Goal: Task Accomplishment & Management: Complete application form

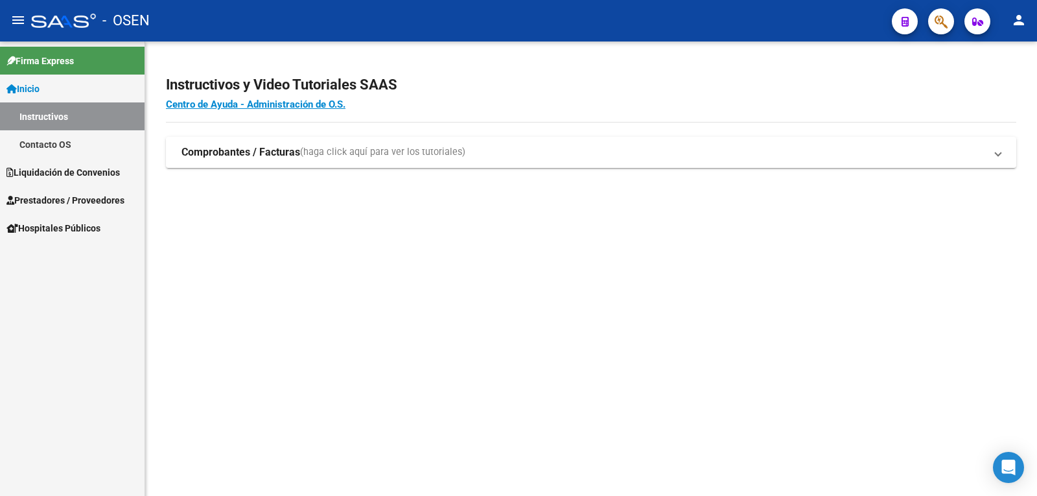
click at [81, 188] on link "Prestadores / Proveedores" at bounding box center [72, 200] width 145 height 28
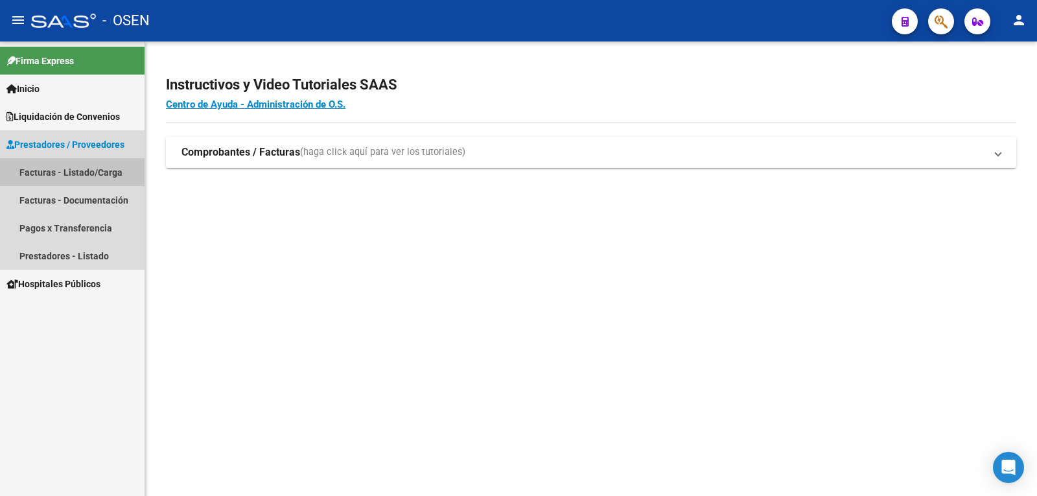
click at [85, 173] on link "Facturas - Listado/Carga" at bounding box center [72, 172] width 145 height 28
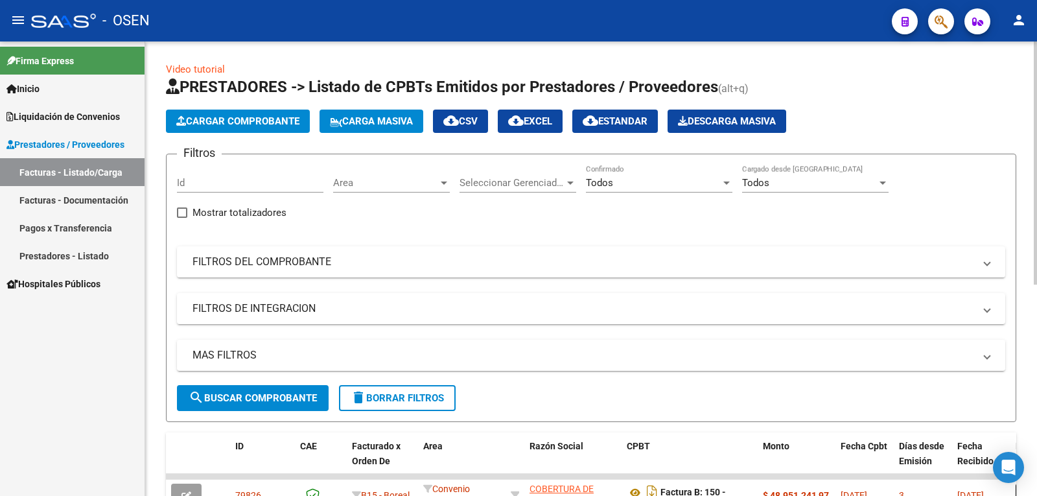
click at [373, 129] on button "Carga Masiva" at bounding box center [372, 121] width 104 height 23
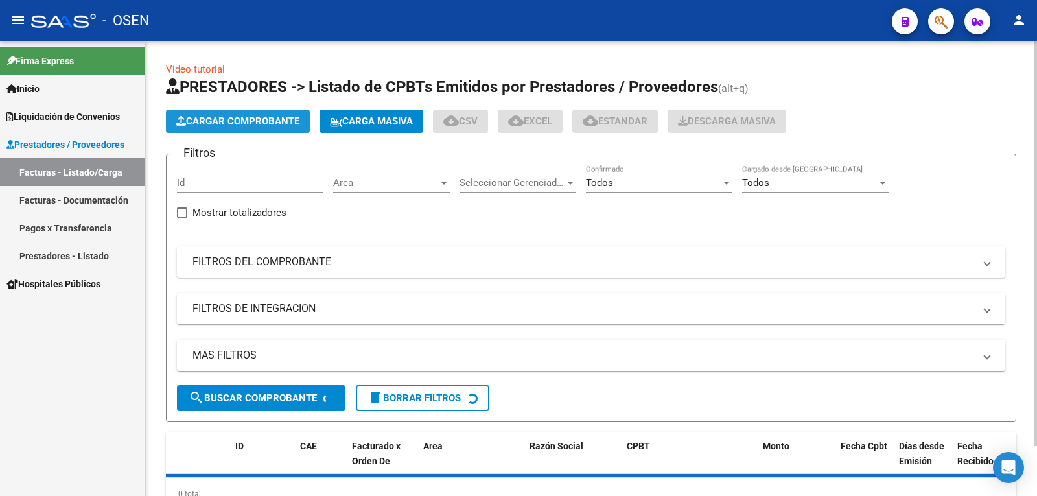
click at [287, 126] on span "Cargar Comprobante" at bounding box center [237, 121] width 123 height 12
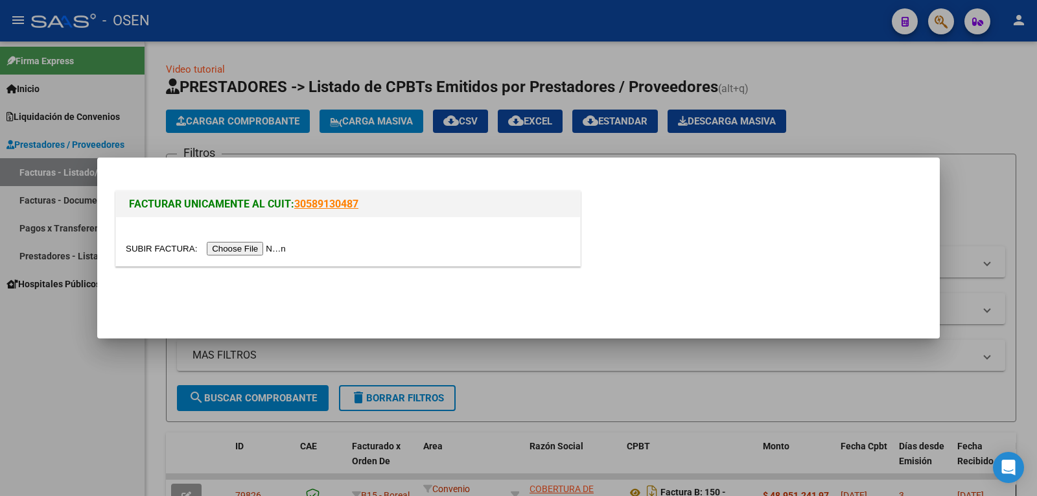
click at [257, 248] on input "file" at bounding box center [208, 249] width 164 height 14
click at [222, 251] on input "file" at bounding box center [208, 249] width 164 height 14
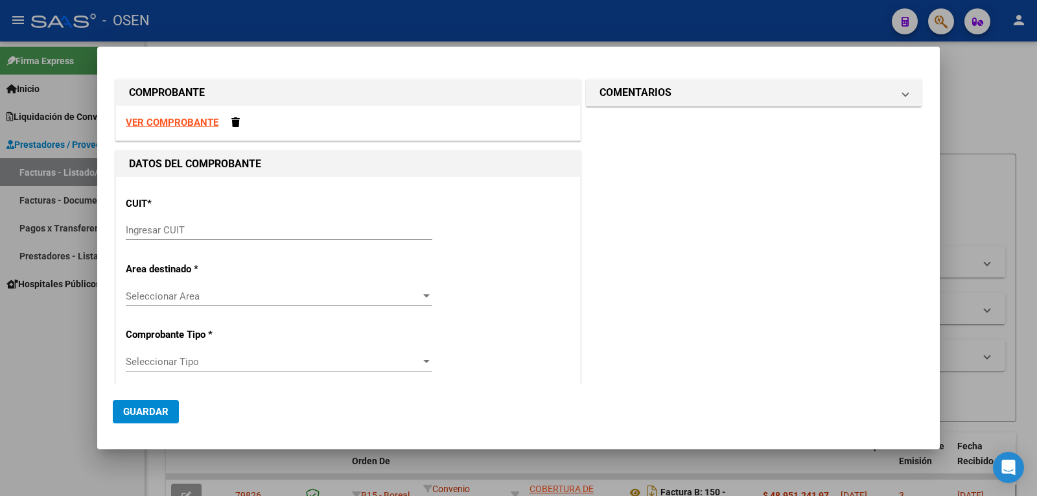
click at [173, 124] on strong "VER COMPROBANTE" at bounding box center [172, 123] width 93 height 12
click at [226, 224] on div "Ingresar CUIT" at bounding box center [279, 229] width 307 height 19
paste input "30-70776189-6"
type input "30-70776189-6"
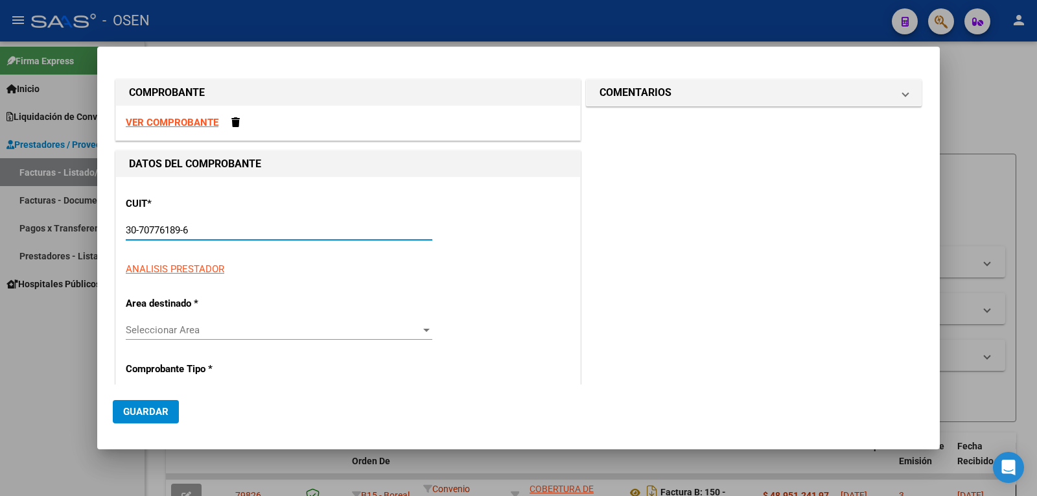
type input "150"
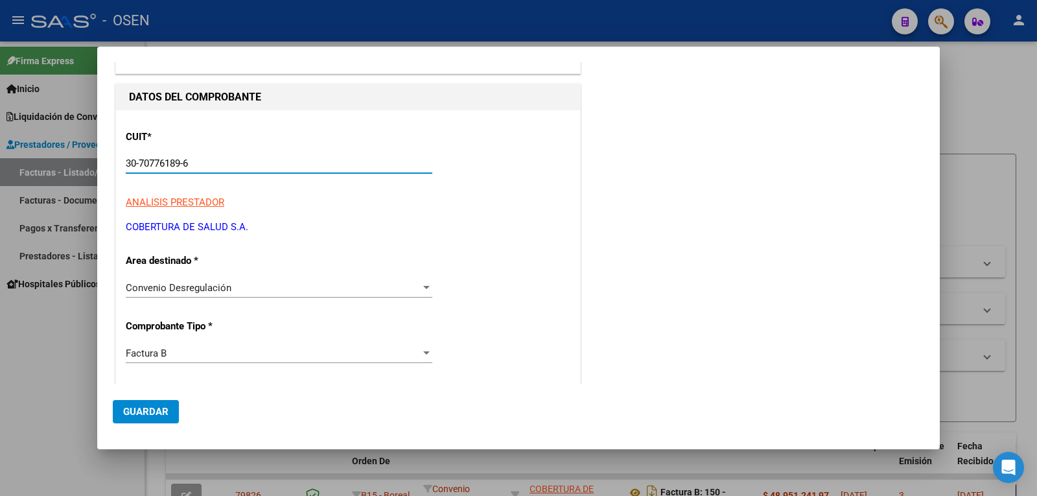
scroll to position [130, 0]
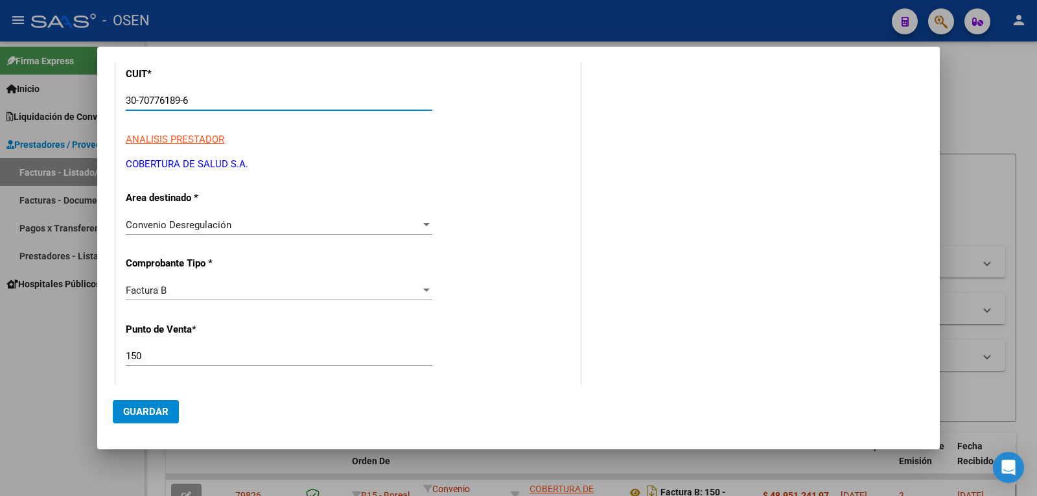
type input "30-70776189-6"
click at [182, 290] on div "Factura B" at bounding box center [273, 291] width 295 height 12
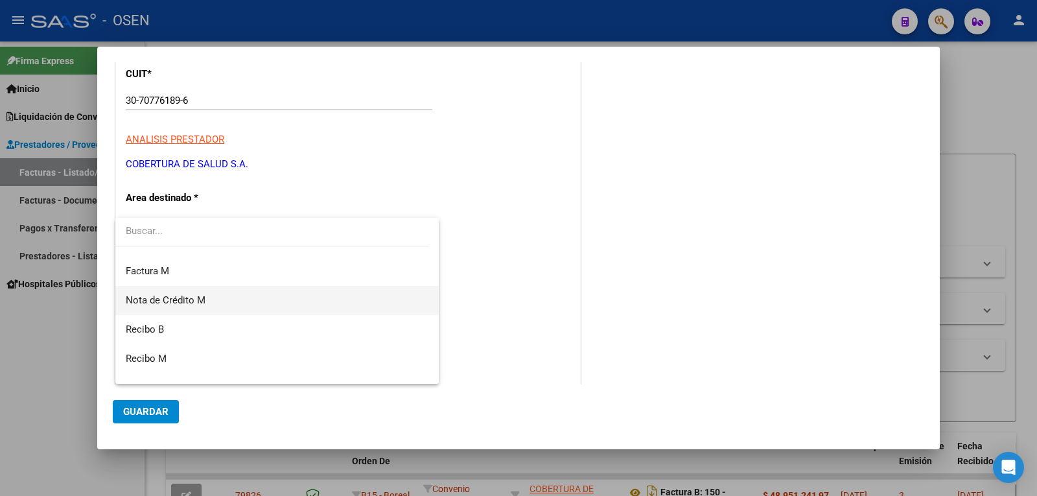
scroll to position [259, 0]
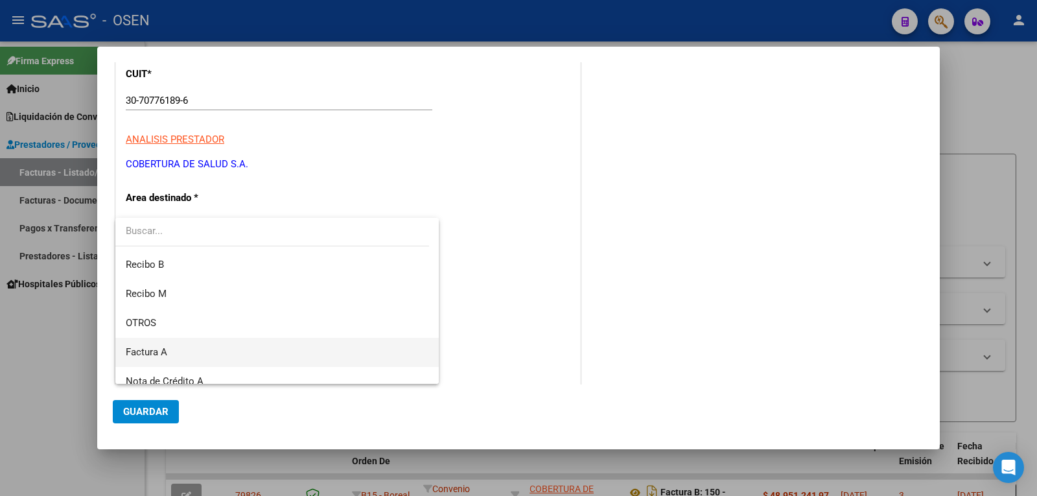
click at [240, 349] on span "Factura A" at bounding box center [277, 352] width 303 height 29
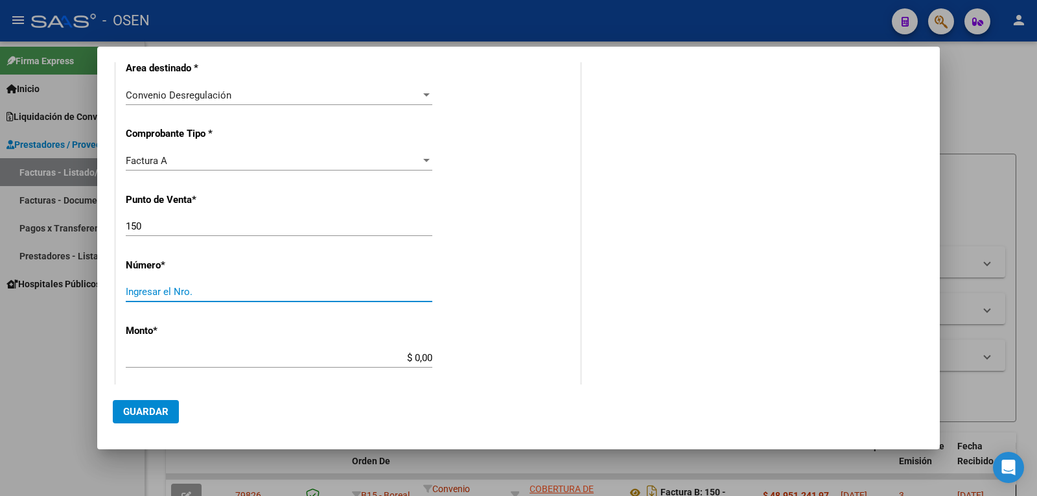
click at [196, 288] on input "Ingresar el Nro." at bounding box center [279, 292] width 307 height 12
paste input "530"
type input "530"
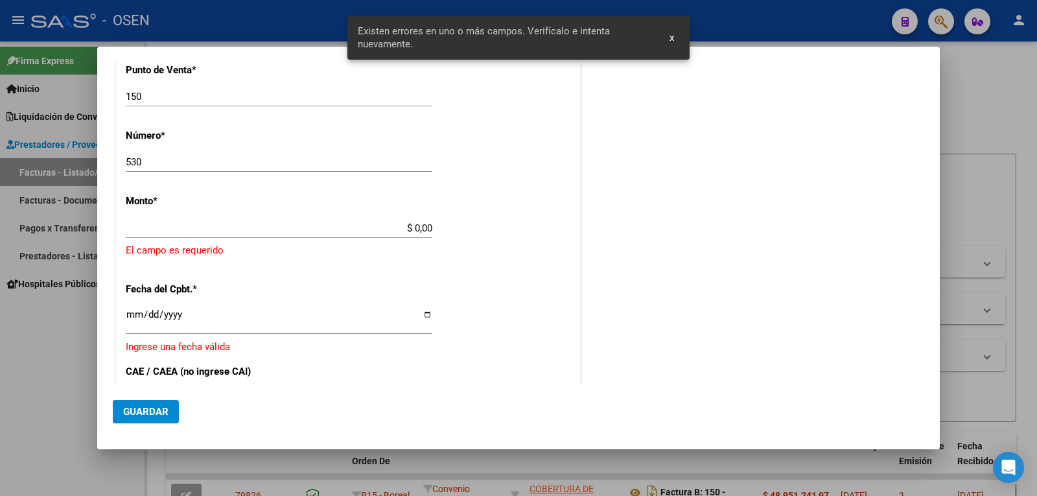
scroll to position [388, 0]
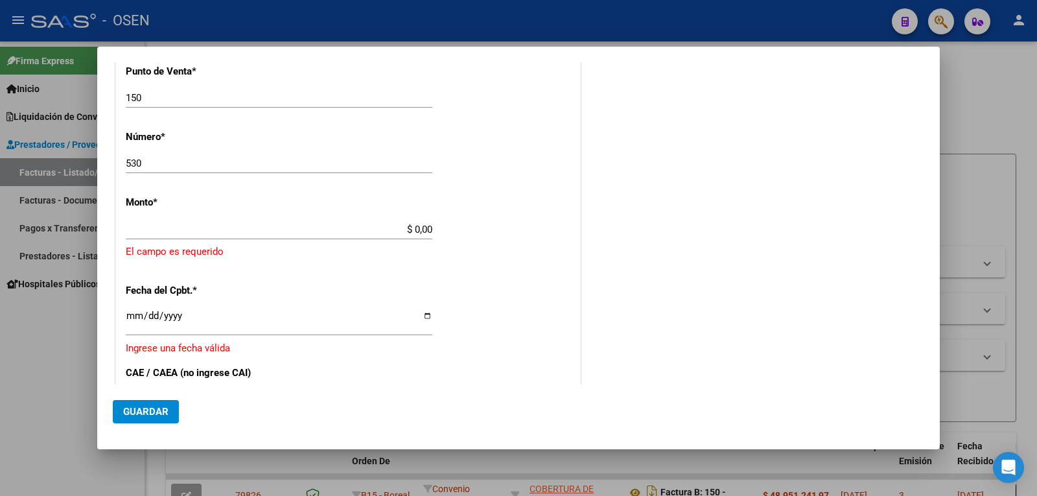
click at [427, 232] on input "$ 0,00" at bounding box center [279, 230] width 307 height 12
click at [422, 230] on input "$ 0,00" at bounding box center [279, 230] width 307 height 12
paste input "558.757.421,04"
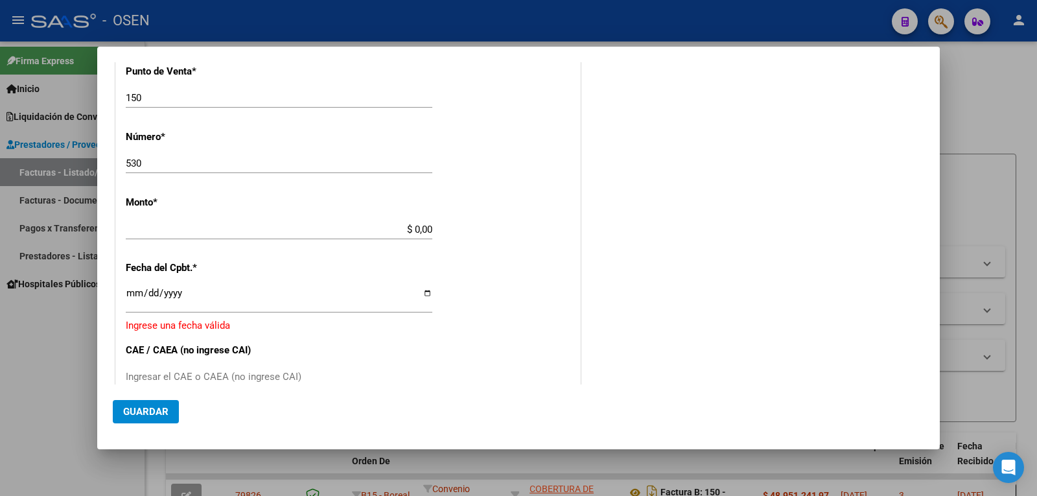
click at [419, 226] on input "$ 0,00" at bounding box center [279, 230] width 307 height 12
paste input "558.757.421,04"
type input "$ 558.757.421,04"
click at [134, 292] on input "Ingresar la fecha" at bounding box center [279, 298] width 307 height 21
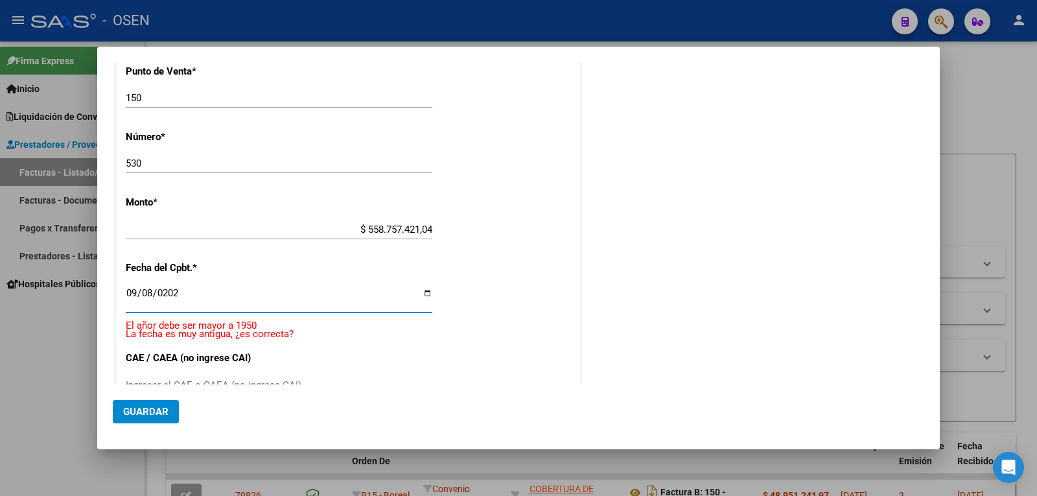
type input "[DATE]"
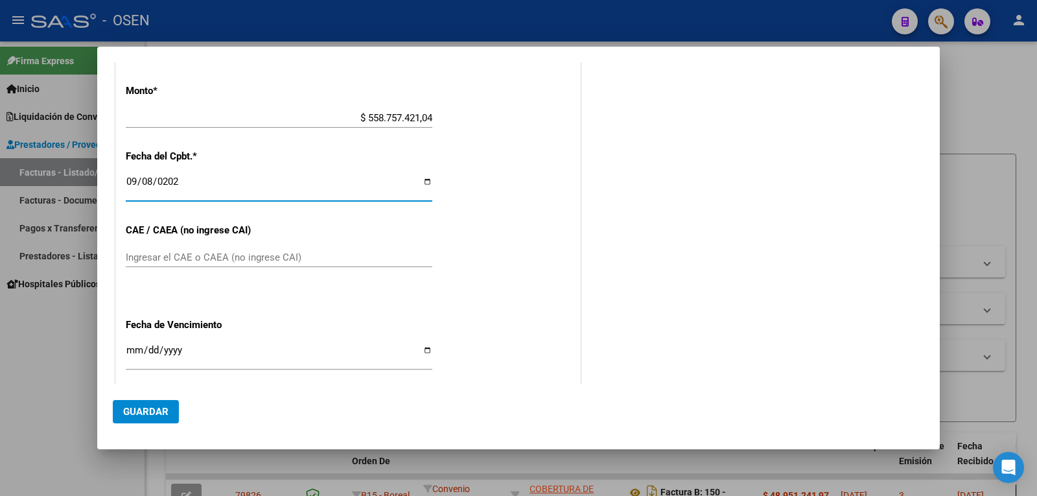
scroll to position [517, 0]
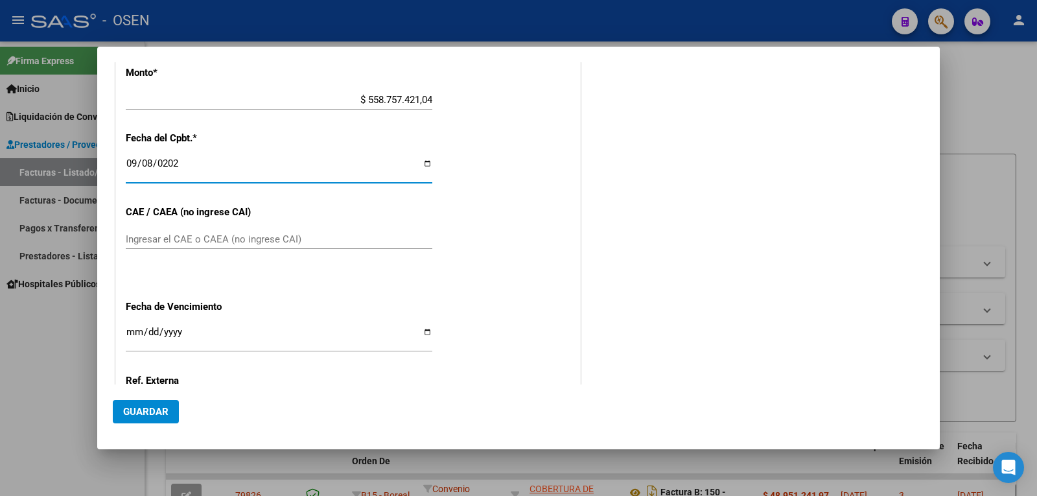
click at [252, 234] on input "Ingresar el CAE o CAEA (no ingrese CAI)" at bounding box center [279, 239] width 307 height 12
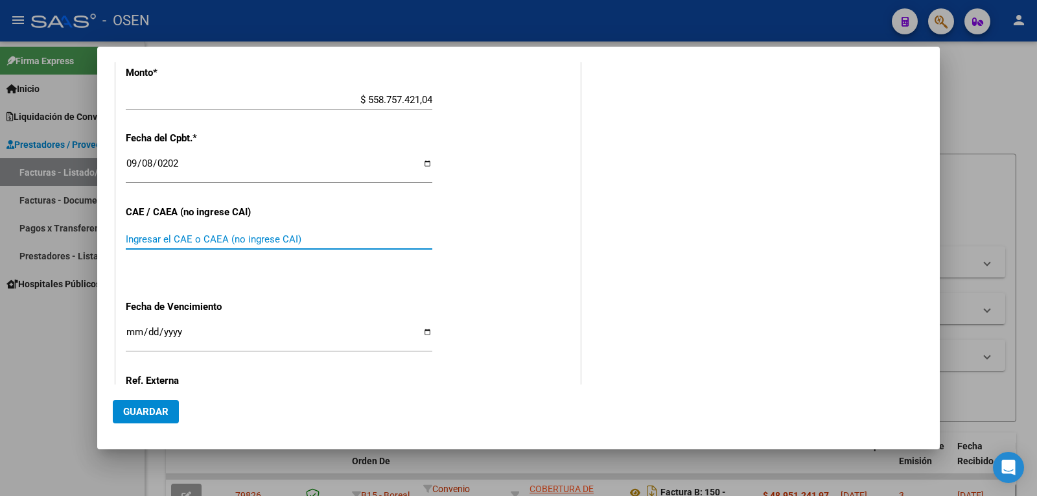
paste input "75366294653622"
type input "75366294653622"
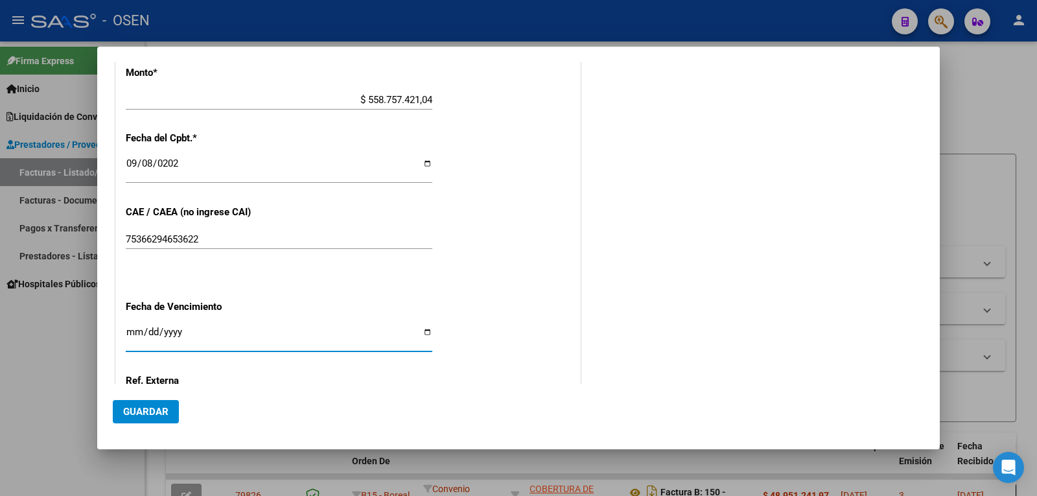
click at [126, 331] on input "Ingresar la fecha" at bounding box center [279, 337] width 307 height 21
type input "[DATE]"
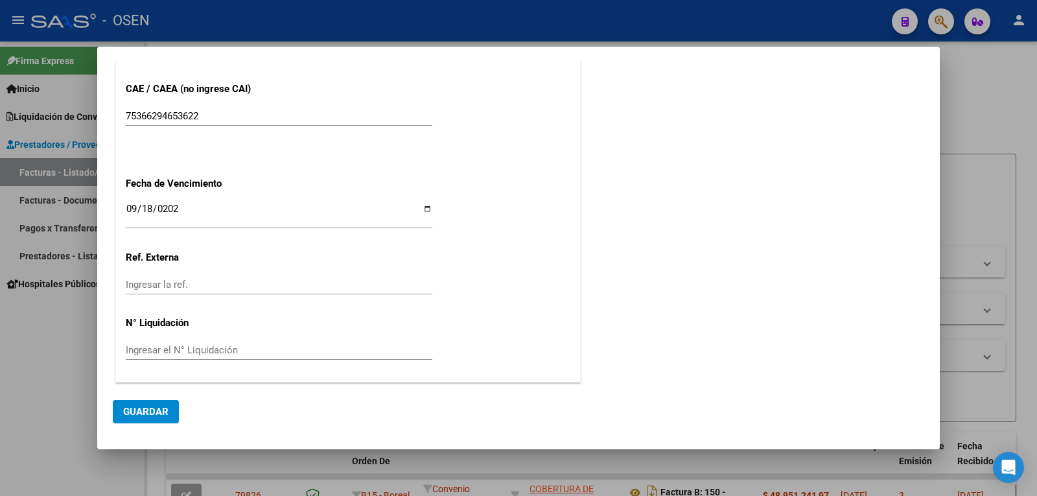
scroll to position [641, 0]
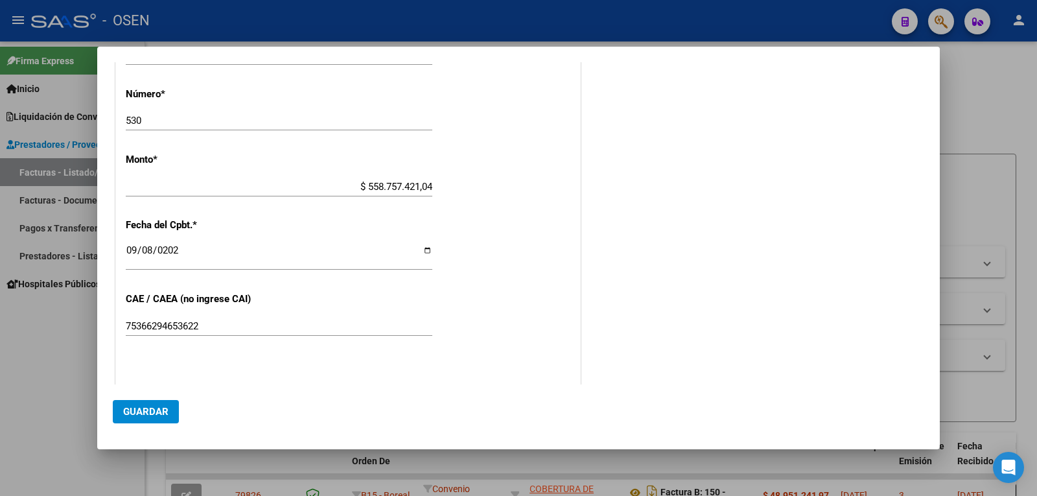
scroll to position [447, 0]
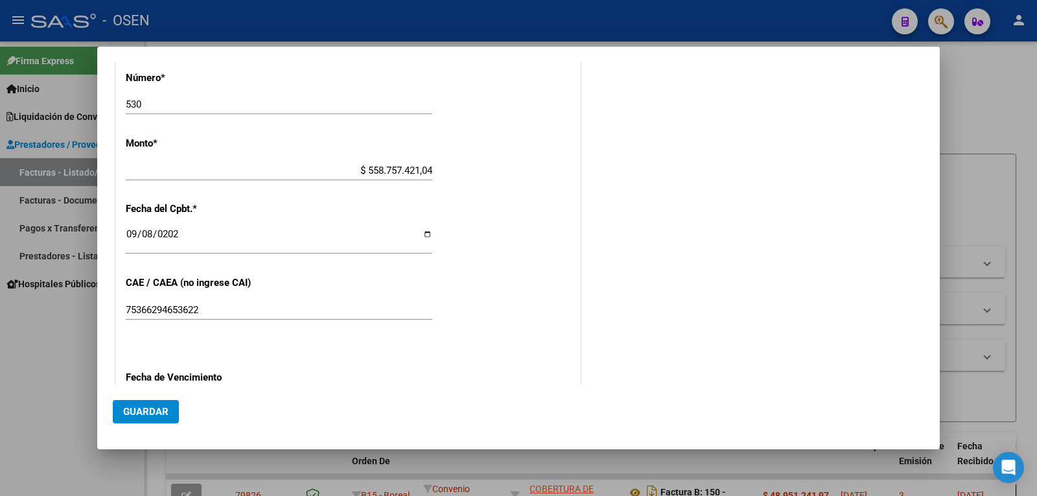
click at [150, 418] on button "Guardar" at bounding box center [146, 411] width 66 height 23
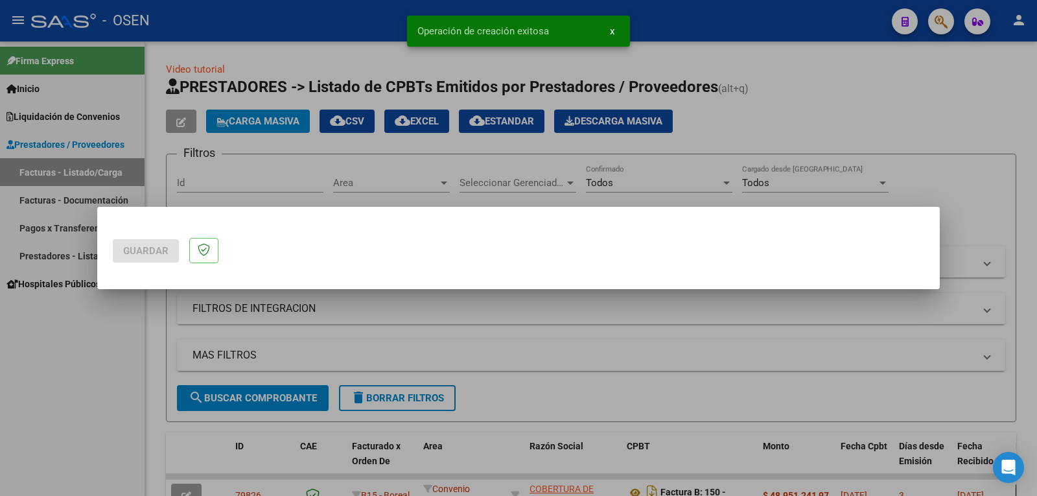
scroll to position [0, 0]
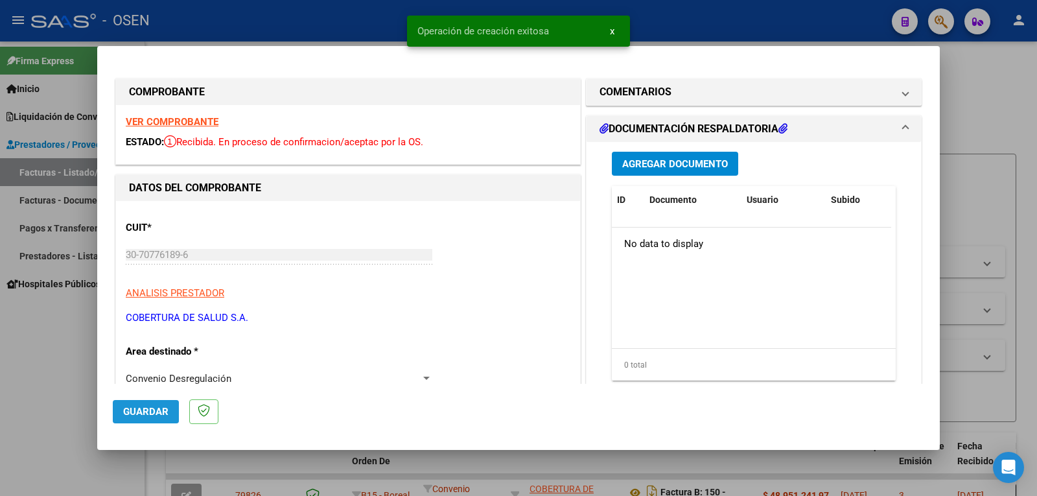
click at [131, 405] on button "Guardar" at bounding box center [146, 411] width 66 height 23
click at [976, 193] on div at bounding box center [518, 248] width 1037 height 496
type input "$ 0,00"
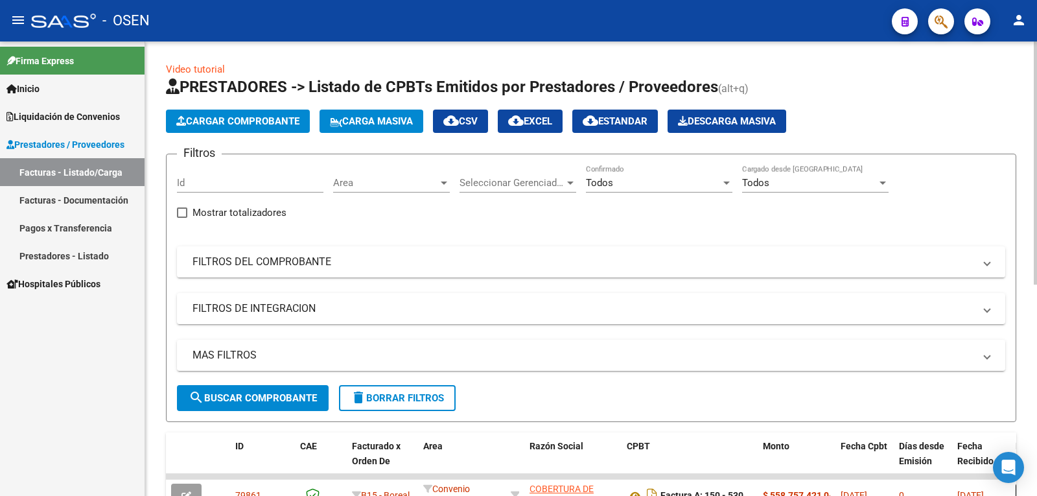
click at [259, 124] on span "Cargar Comprobante" at bounding box center [237, 121] width 123 height 12
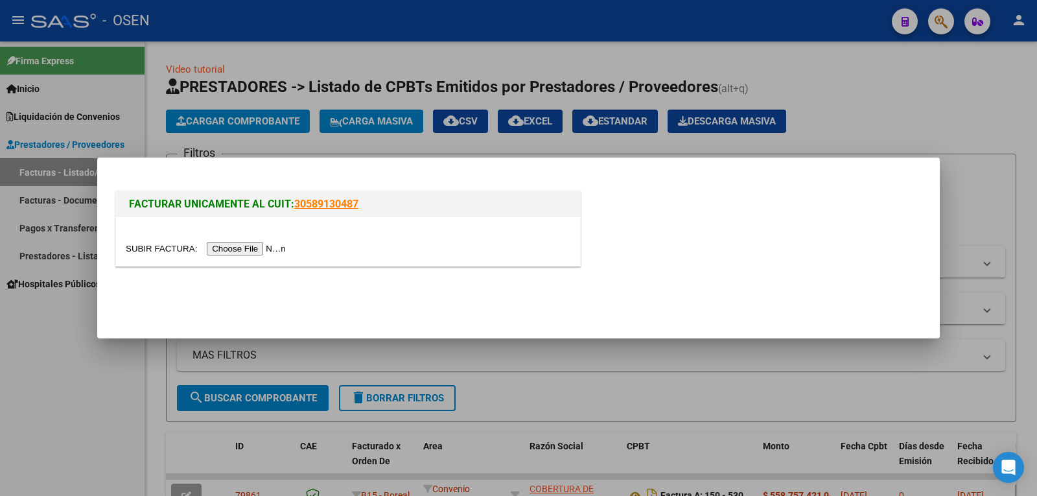
click at [217, 250] on input "file" at bounding box center [208, 249] width 164 height 14
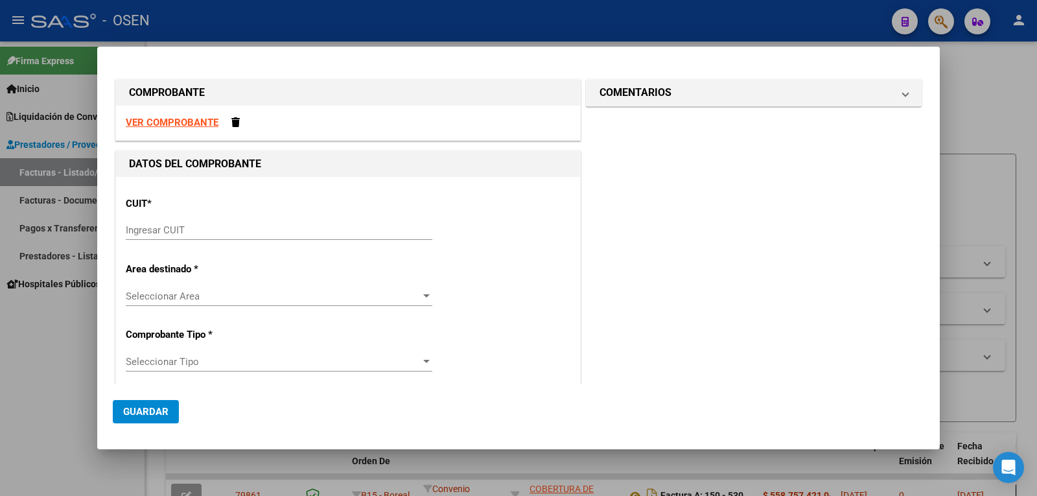
click at [191, 120] on strong "VER COMPROBANTE" at bounding box center [172, 123] width 93 height 12
click at [252, 228] on input "Ingresar CUIT" at bounding box center [279, 230] width 307 height 12
paste input "30-70776189-6"
type input "30-70776189-6"
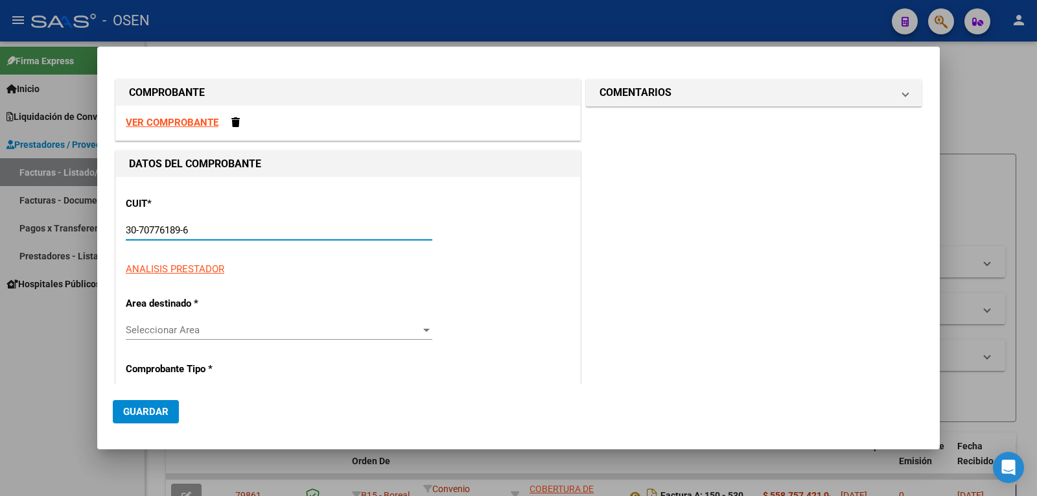
type input "150"
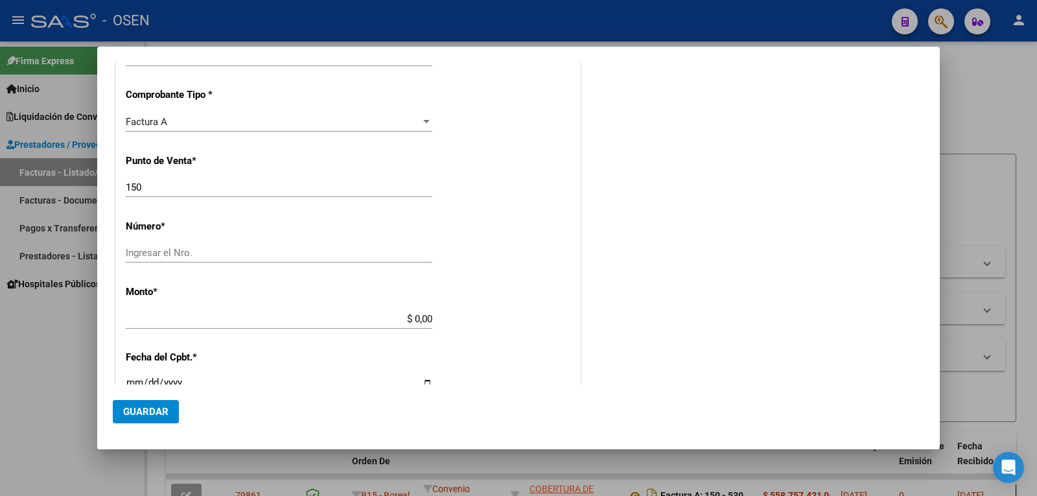
scroll to position [324, 0]
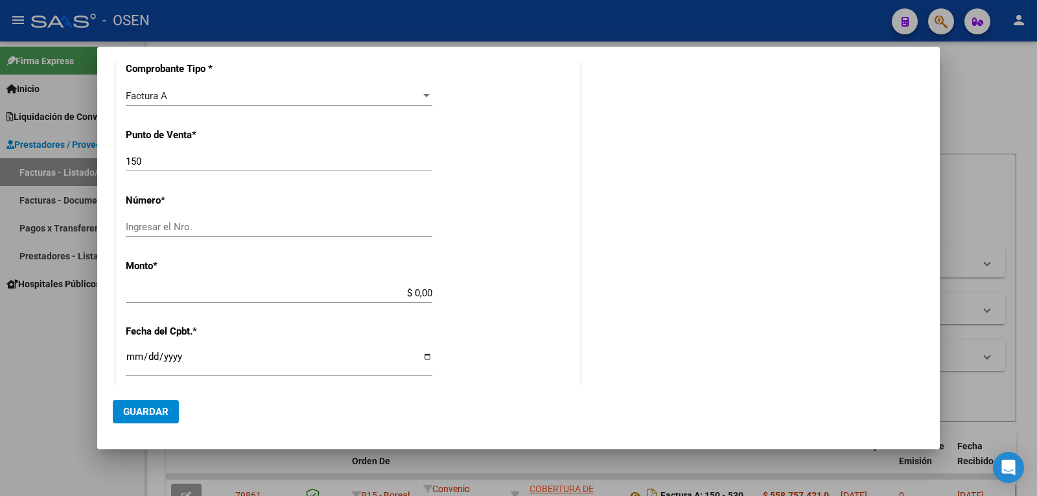
type input "30-70776189-6"
click at [223, 224] on input "Ingresar el Nro." at bounding box center [279, 227] width 307 height 12
type input "531"
click at [428, 297] on input "$ 0,00" at bounding box center [279, 293] width 307 height 12
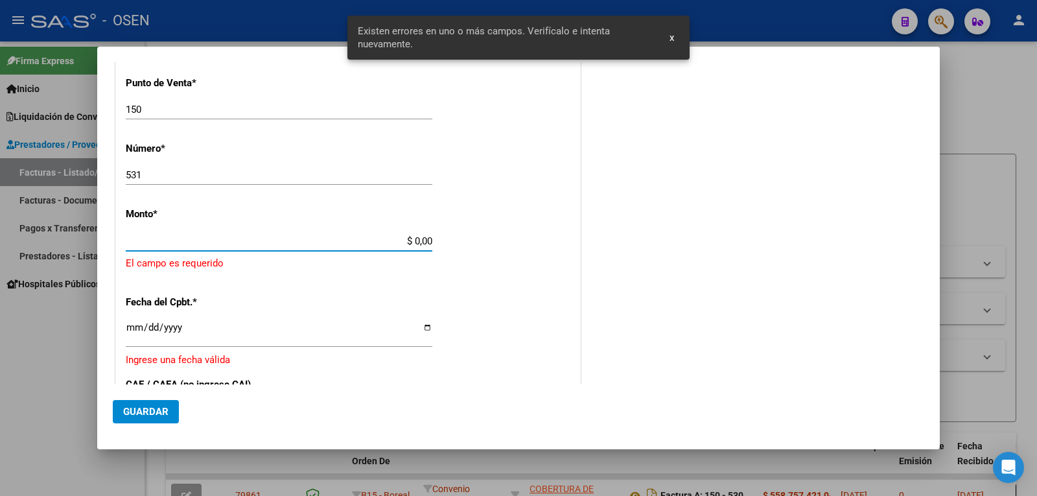
scroll to position [388, 0]
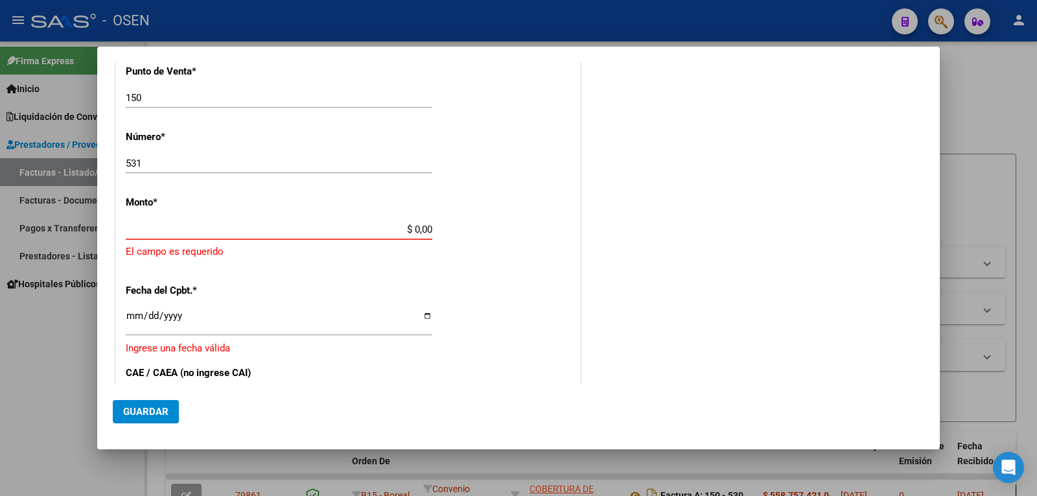
click at [414, 226] on input "$ 0,00" at bounding box center [279, 230] width 307 height 12
paste input "175.896.756,93"
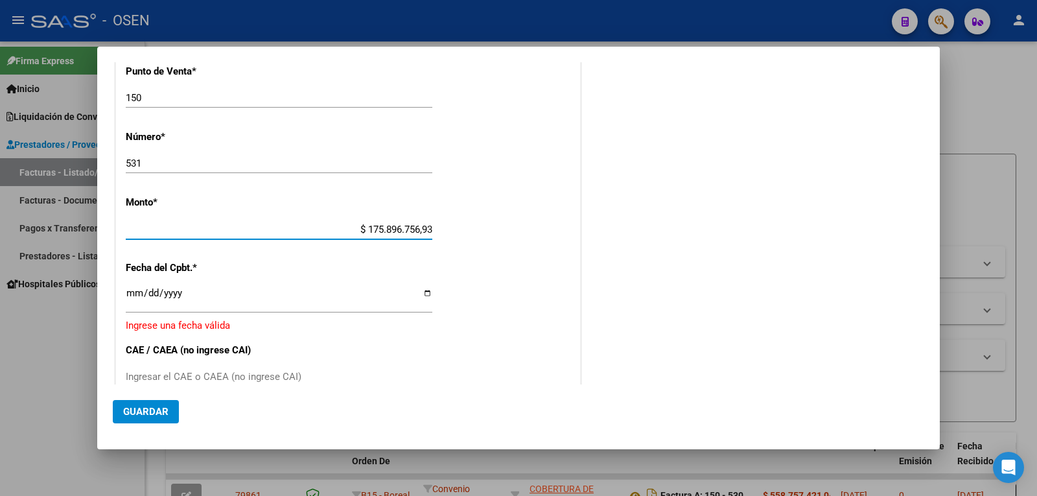
type input "$ 175.896.756,93"
click at [129, 286] on div "Ingresar la fecha" at bounding box center [279, 299] width 307 height 28
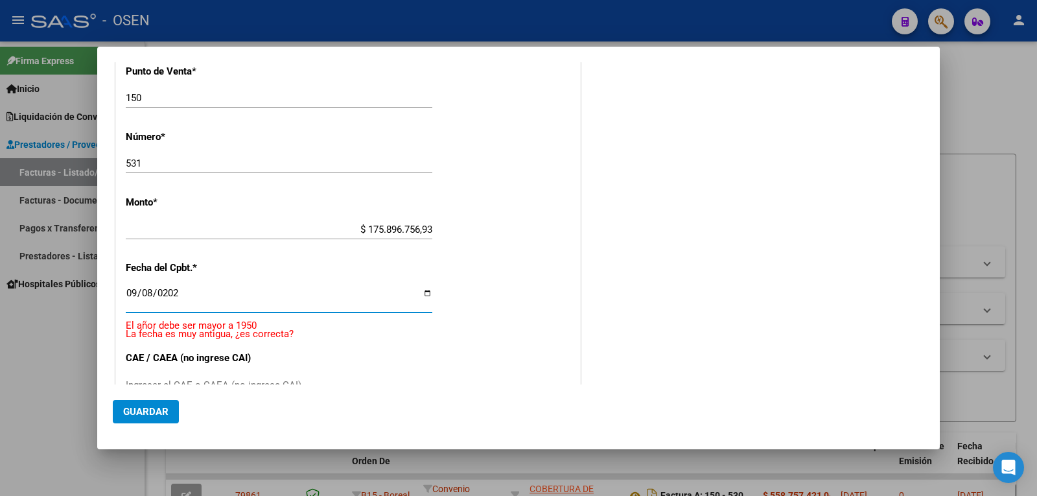
type input "[DATE]"
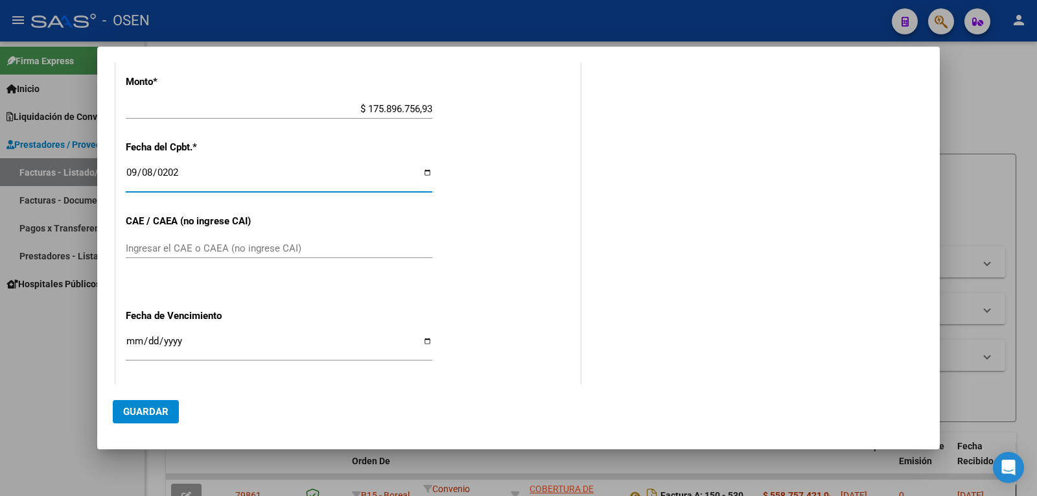
scroll to position [517, 0]
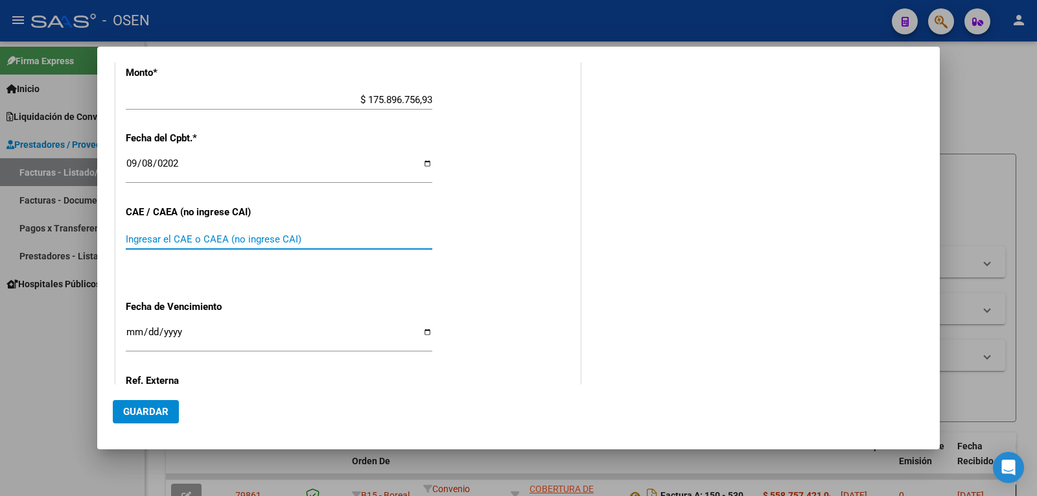
click at [183, 238] on input "Ingresar el CAE o CAEA (no ingrese CAI)" at bounding box center [279, 239] width 307 height 12
paste input "75366295212156"
type input "75366295212156"
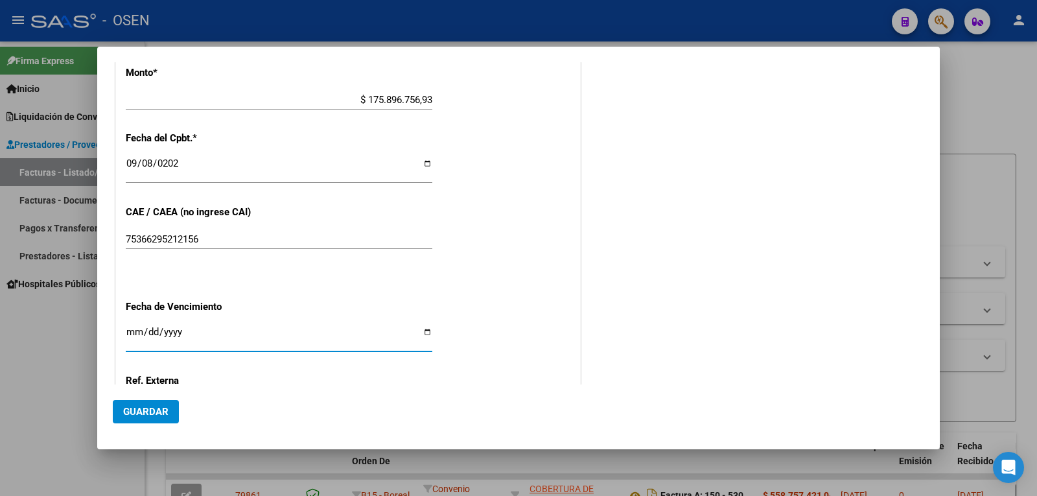
click at [134, 331] on input "Ingresar la fecha" at bounding box center [279, 337] width 307 height 21
type input "[DATE]"
type input "0252-09-18"
type input "[DATE]"
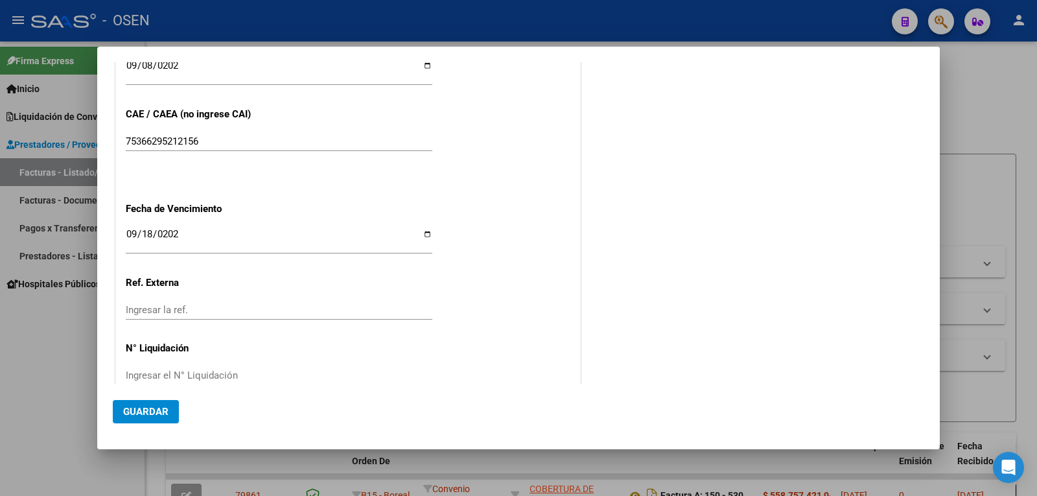
scroll to position [641, 0]
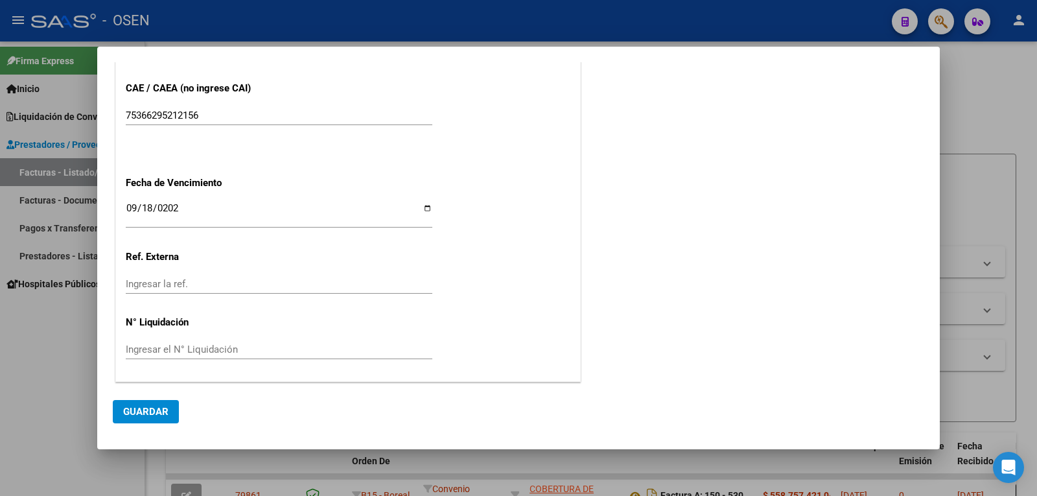
click at [148, 406] on span "Guardar" at bounding box center [145, 412] width 45 height 12
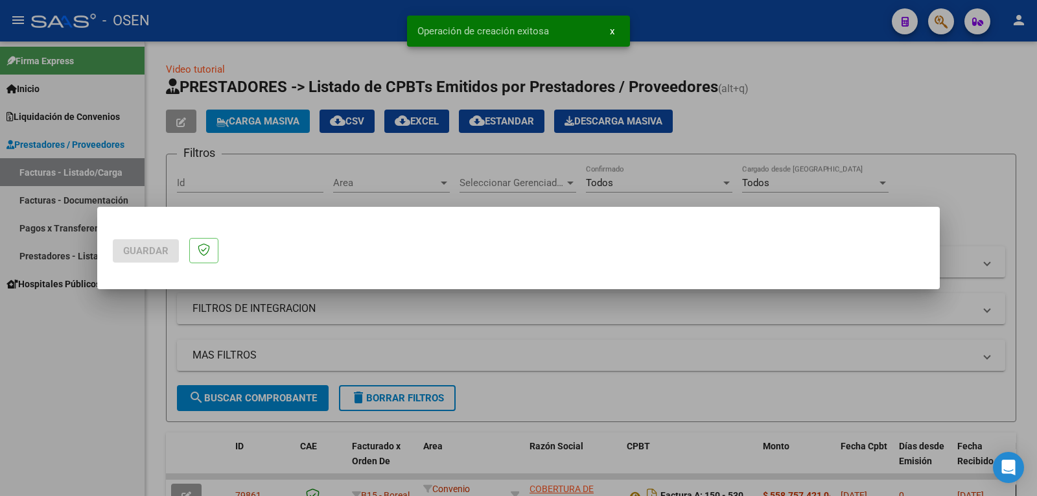
scroll to position [0, 0]
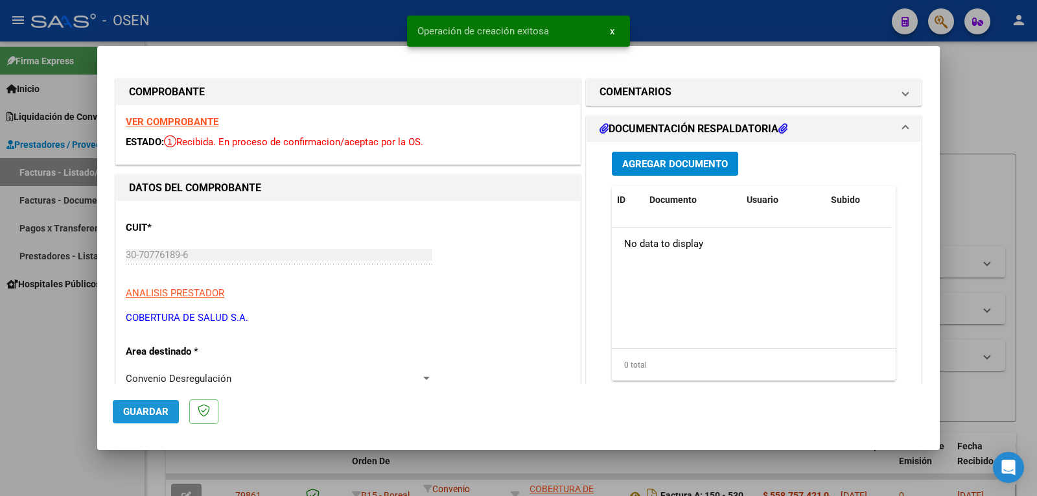
click at [139, 413] on span "Guardar" at bounding box center [145, 412] width 45 height 12
click at [957, 222] on div at bounding box center [518, 248] width 1037 height 496
type input "$ 0,00"
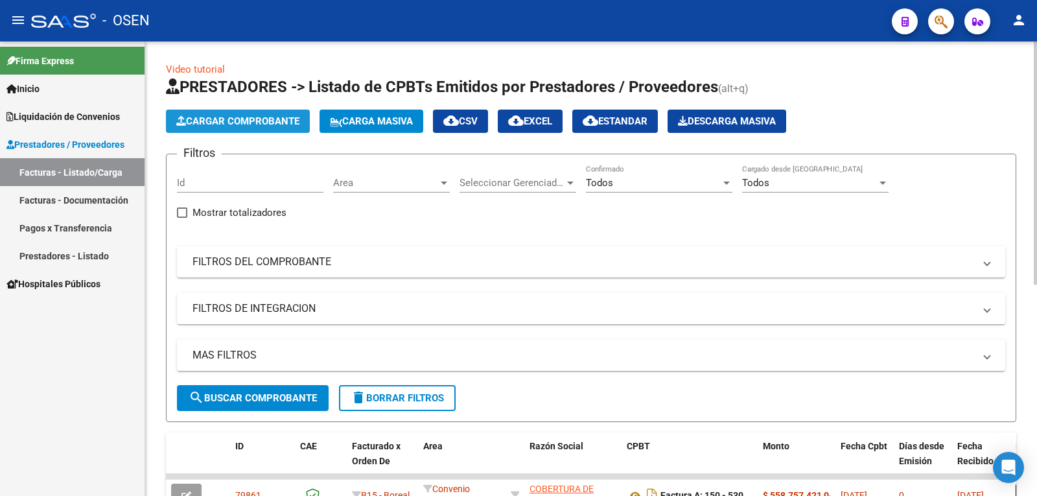
click at [266, 126] on span "Cargar Comprobante" at bounding box center [237, 121] width 123 height 12
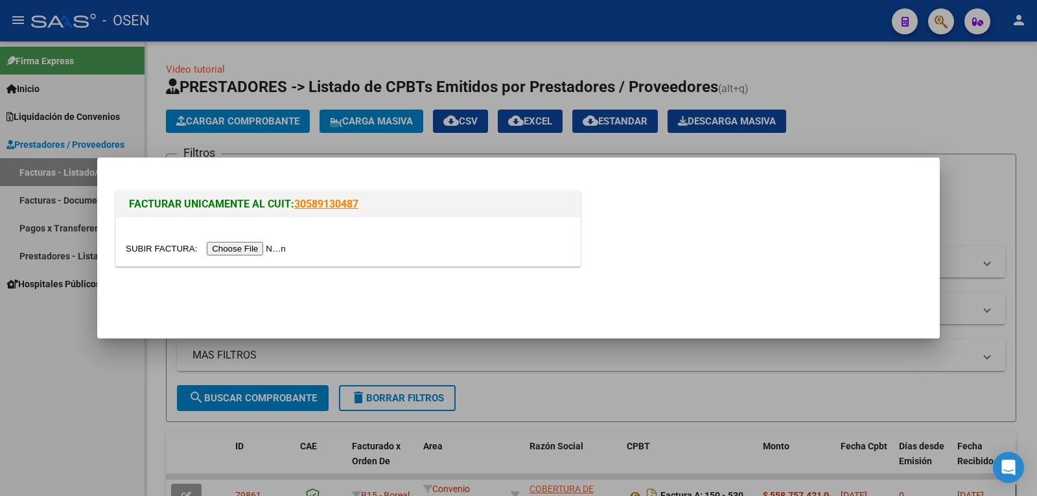
click at [252, 242] on input "file" at bounding box center [208, 249] width 164 height 14
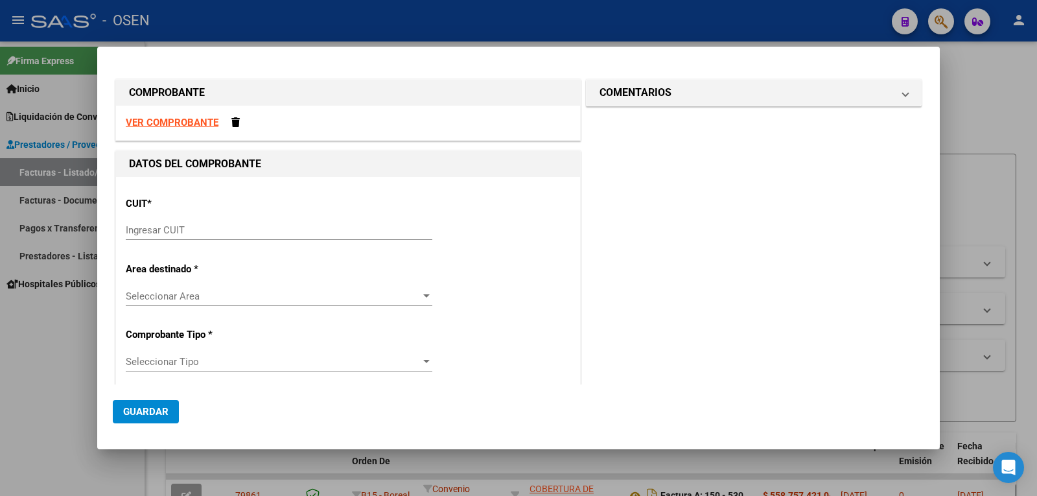
click at [193, 124] on strong "VER COMPROBANTE" at bounding box center [172, 123] width 93 height 12
click at [203, 228] on input "Ingresar CUIT" at bounding box center [279, 230] width 307 height 12
paste input "30-70776189-6"
type input "30-70776189-6"
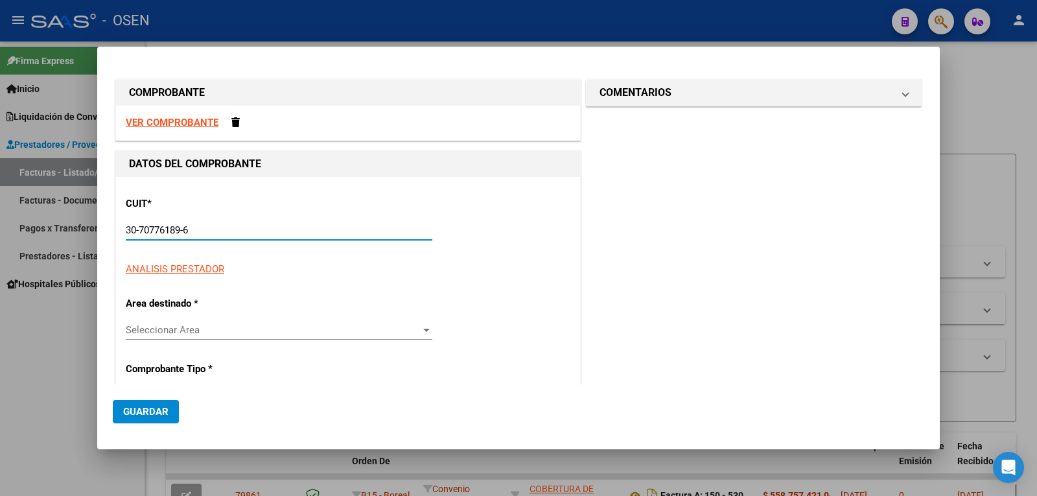
type input "150"
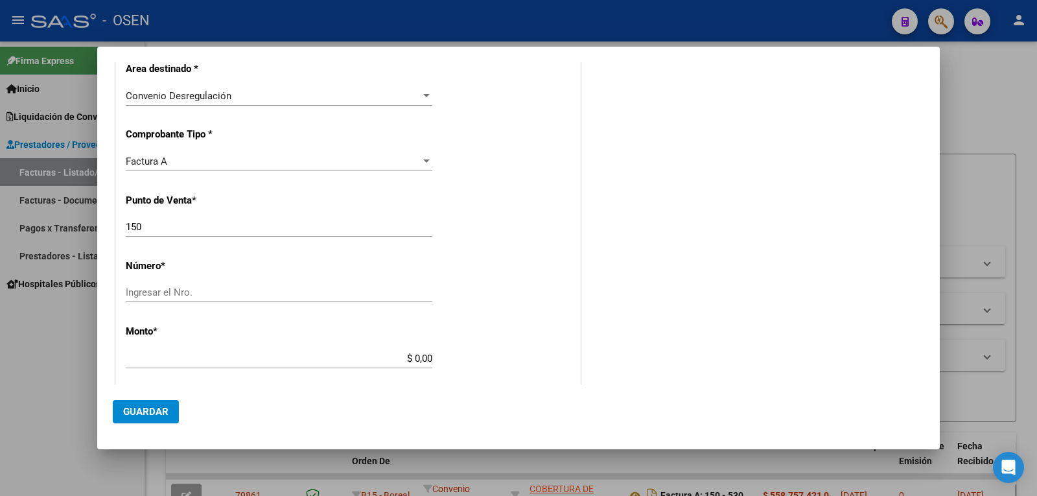
scroll to position [259, 0]
type input "30-70776189-6"
click at [254, 294] on input "Ingresar el Nro." at bounding box center [279, 292] width 307 height 12
click at [253, 292] on input "Ingresar el Nro." at bounding box center [279, 292] width 307 height 12
type input "532"
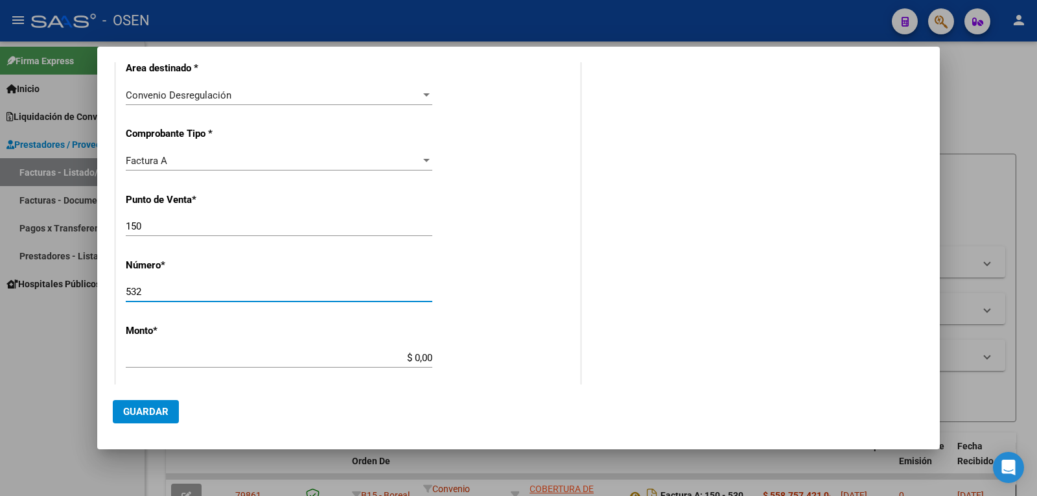
click at [408, 353] on input "$ 0,00" at bounding box center [279, 358] width 307 height 12
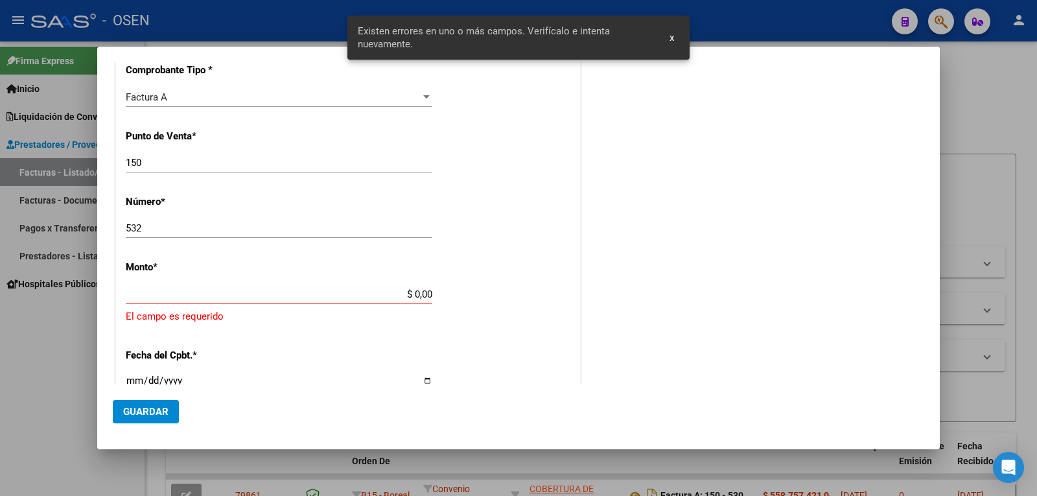
scroll to position [388, 0]
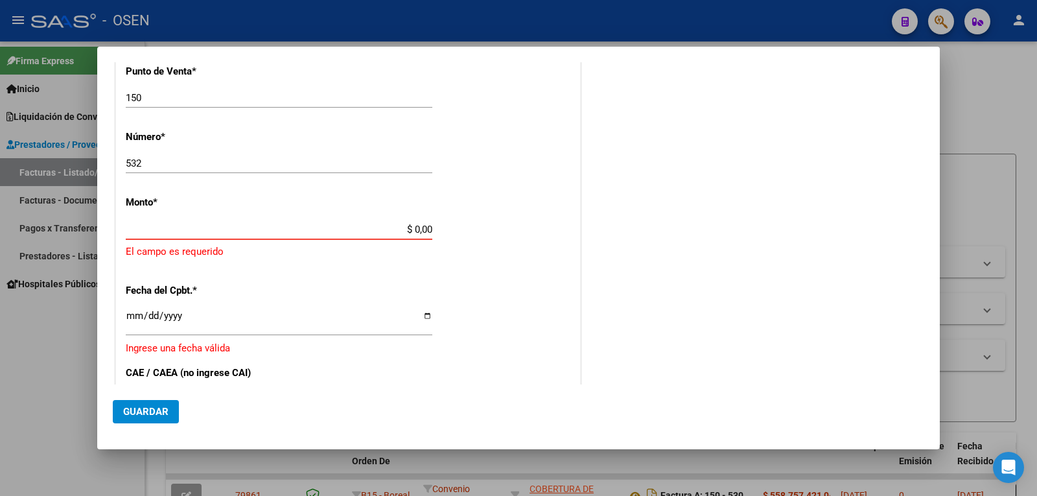
click at [413, 228] on input "$ 0,00" at bounding box center [279, 230] width 307 height 12
paste input "48.951.241,97"
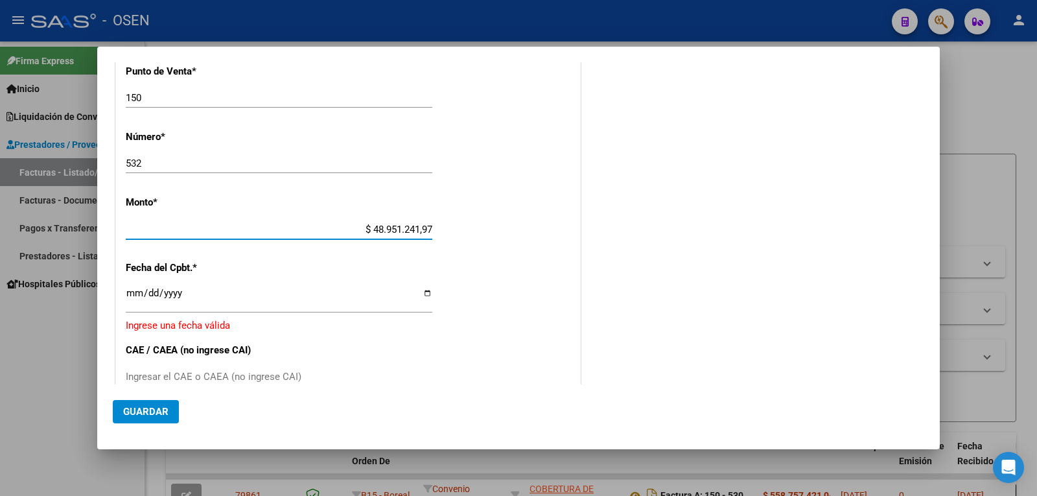
type input "$ 48.951.241,97"
click at [131, 295] on input "Ingresar la fecha" at bounding box center [279, 298] width 307 height 21
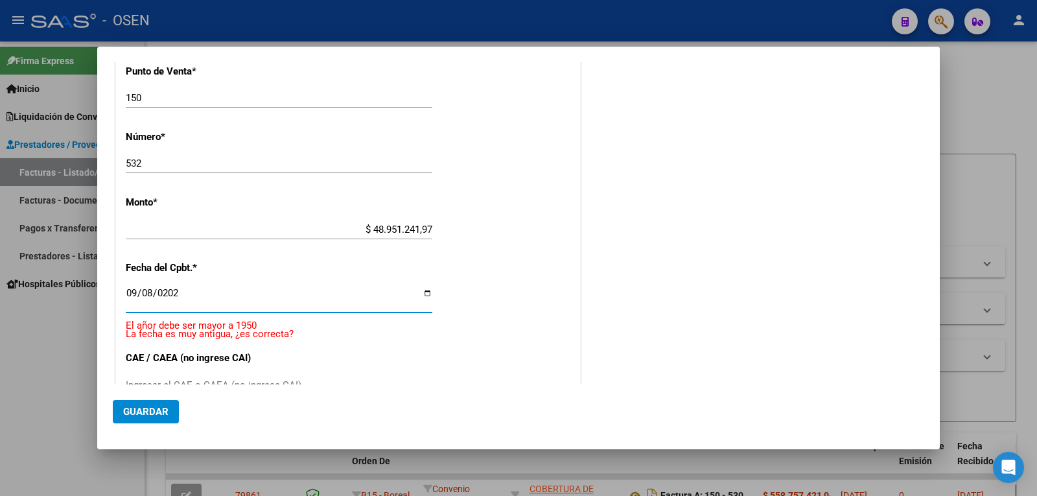
type input "[DATE]"
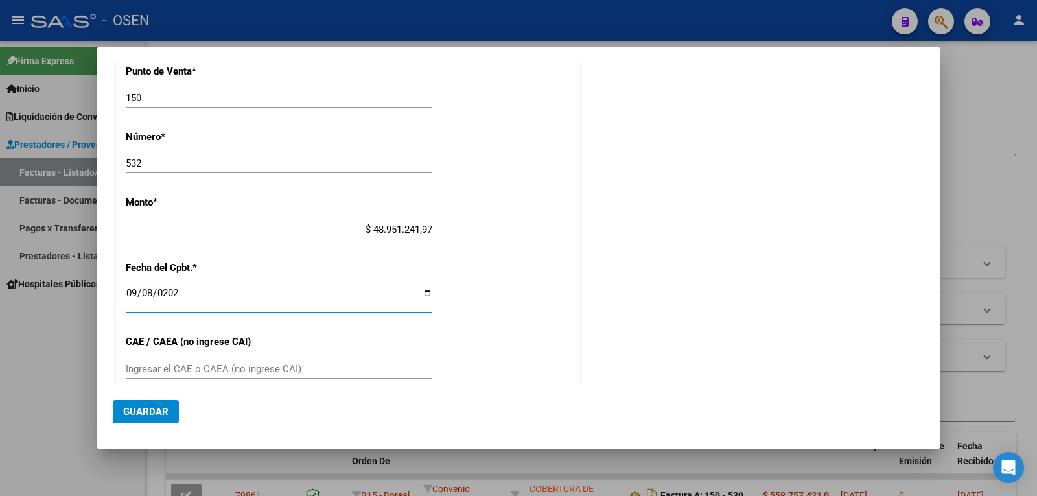
click at [175, 374] on input "Ingresar el CAE o CAEA (no ingrese CAI)" at bounding box center [279, 369] width 307 height 12
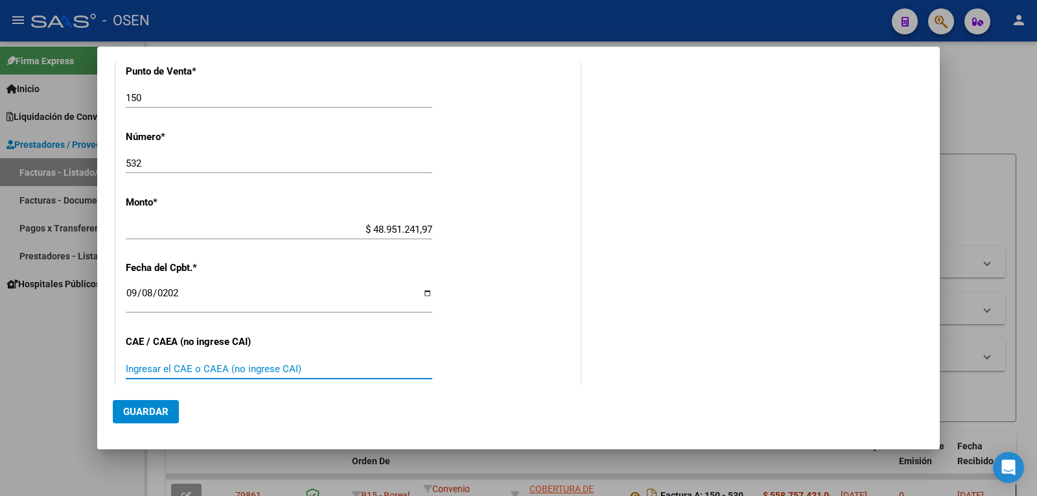
click at [178, 367] on input "Ingresar el CAE o CAEA (no ingrese CAI)" at bounding box center [279, 369] width 307 height 12
paste input "75366297255611"
type input "75366297255611"
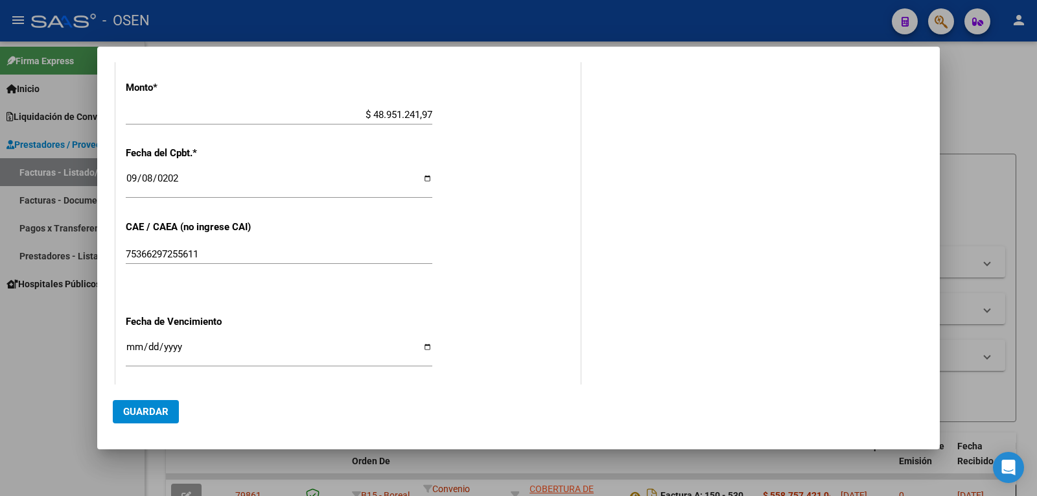
scroll to position [641, 0]
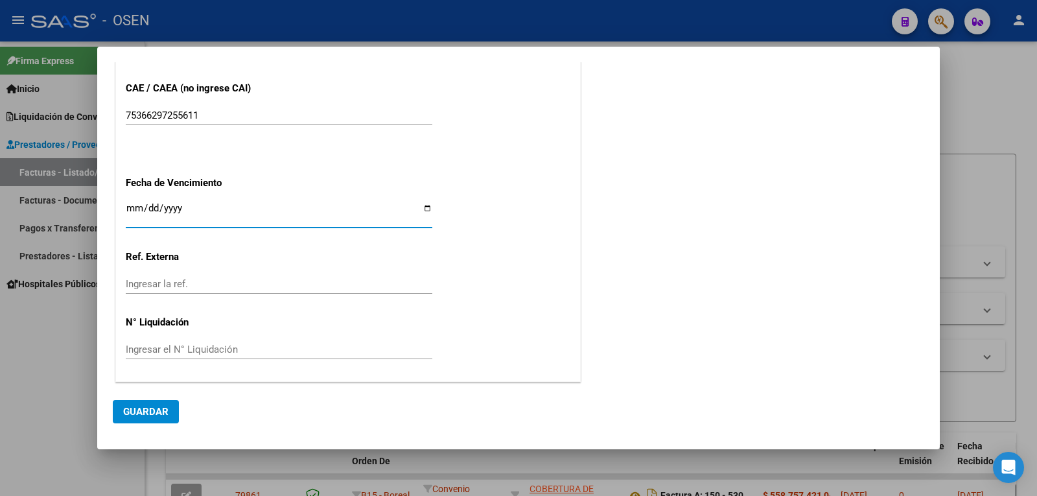
click at [139, 206] on input "Ingresar la fecha" at bounding box center [279, 213] width 307 height 21
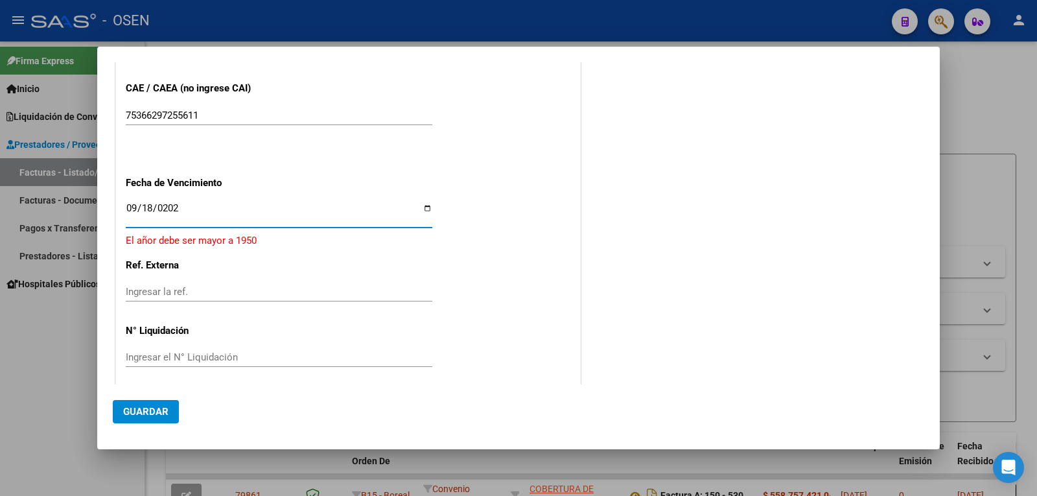
type input "[DATE]"
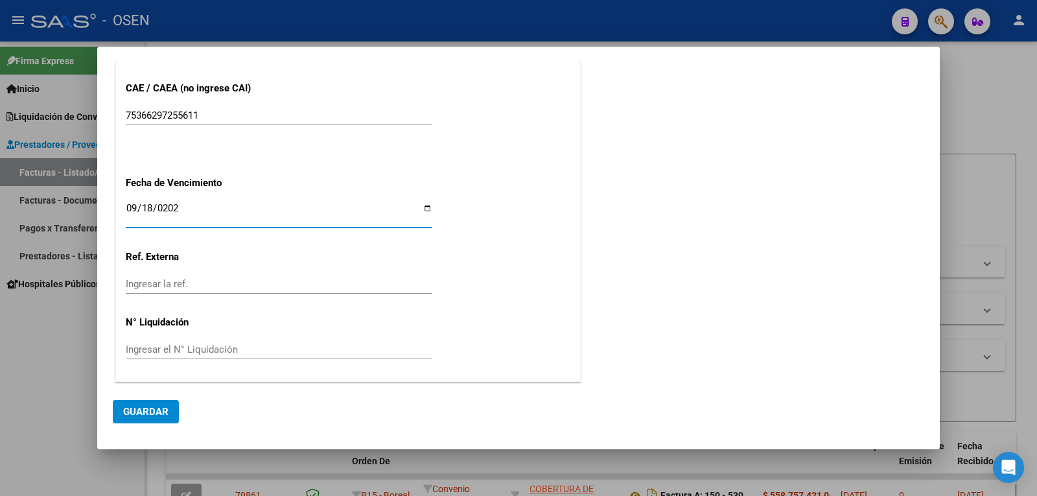
drag, startPoint x: 280, startPoint y: 298, endPoint x: 263, endPoint y: 356, distance: 60.1
click at [280, 299] on div "Ingresar la ref." at bounding box center [279, 290] width 307 height 32
click at [170, 405] on button "Guardar" at bounding box center [146, 411] width 66 height 23
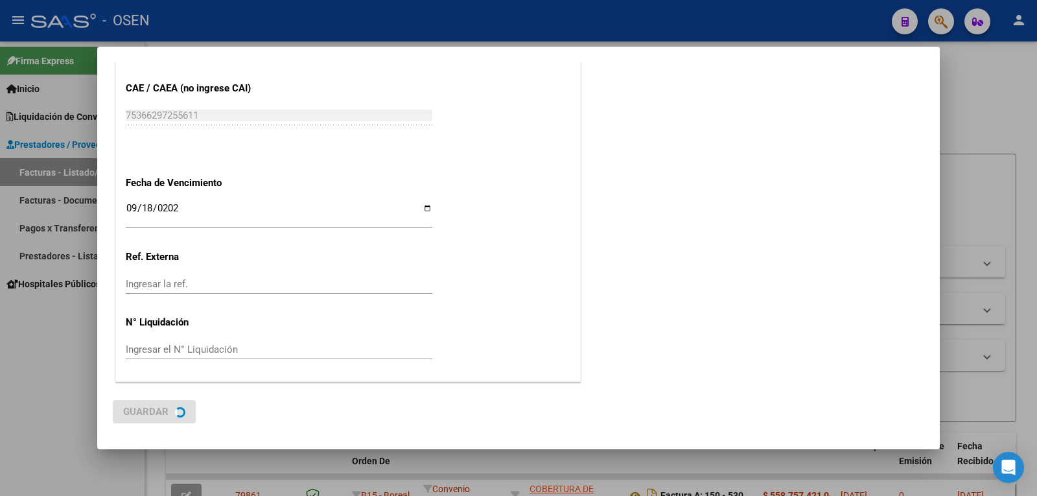
scroll to position [0, 0]
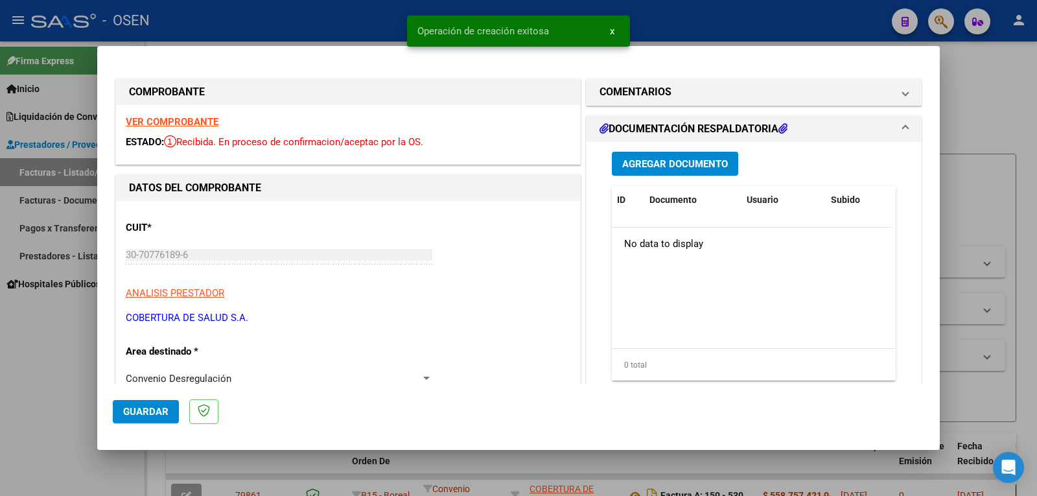
click at [154, 417] on span "Guardar" at bounding box center [145, 412] width 45 height 12
click at [995, 122] on div at bounding box center [518, 248] width 1037 height 496
type input "$ 0,00"
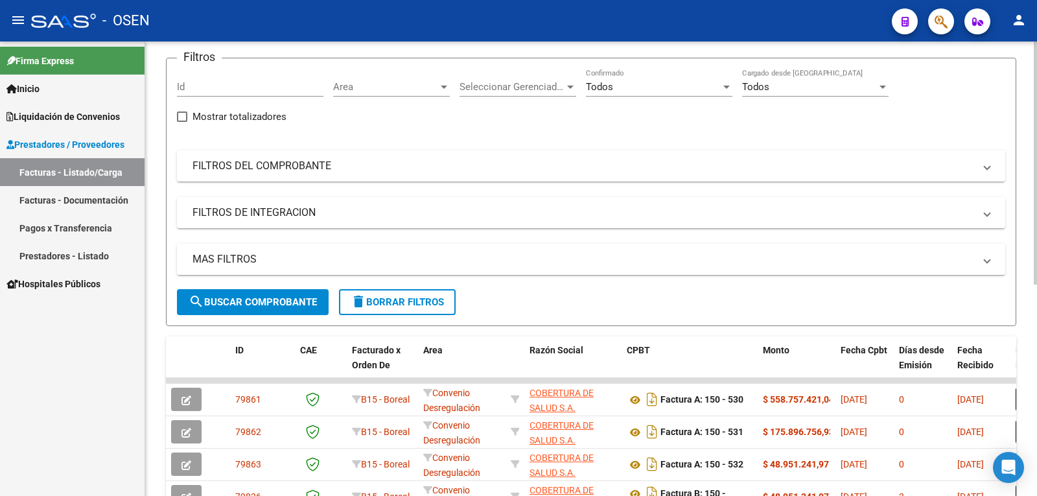
scroll to position [65, 0]
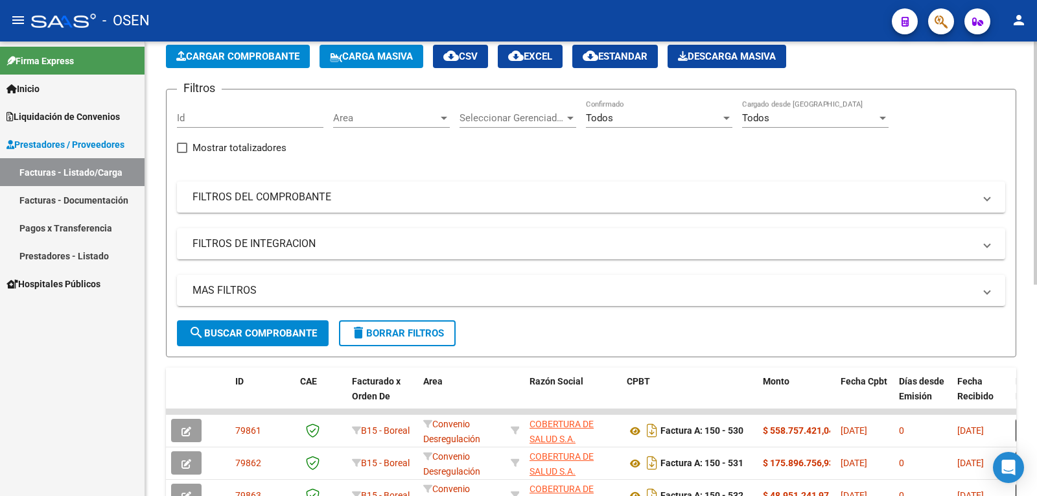
click at [269, 58] on span "Cargar Comprobante" at bounding box center [237, 57] width 123 height 12
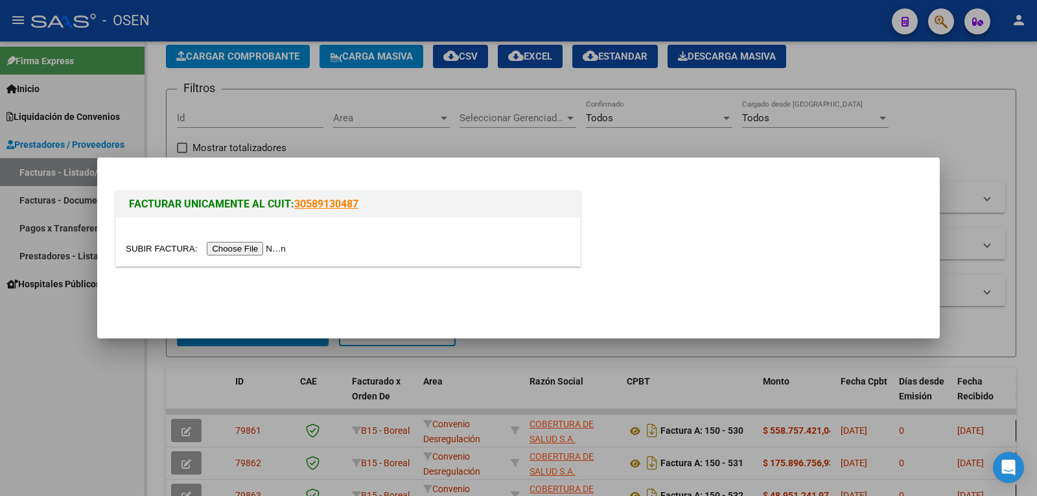
click at [261, 254] on input "file" at bounding box center [208, 249] width 164 height 14
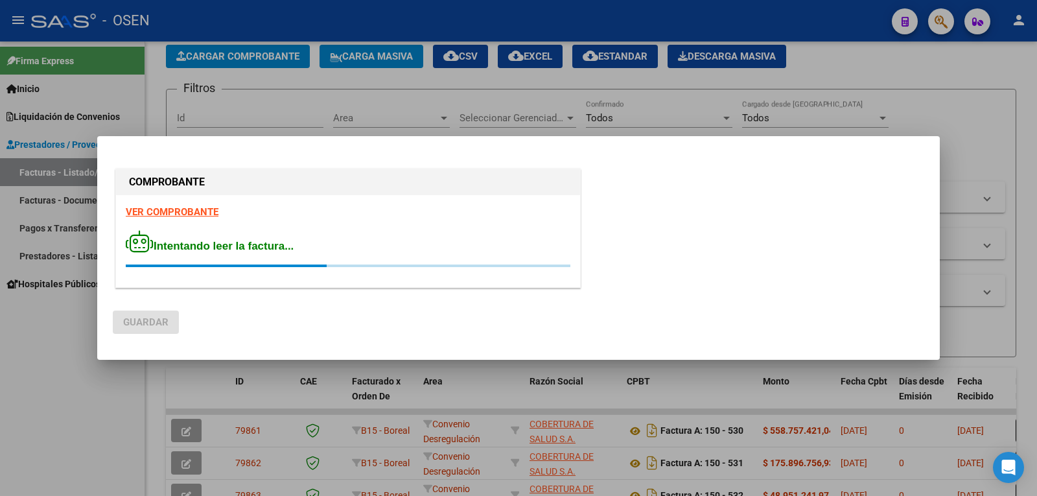
click at [391, 147] on mat-dialog-container "COMPROBANTE VER COMPROBANTE Intentando leer la factura... [GEOGRAPHIC_DATA]" at bounding box center [518, 248] width 843 height 224
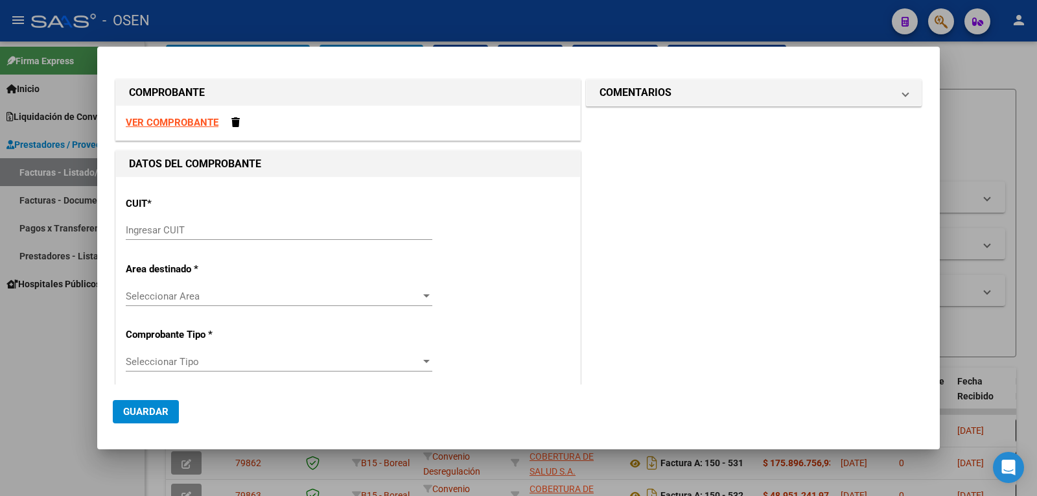
click at [181, 117] on strong "VER COMPROBANTE" at bounding box center [172, 123] width 93 height 12
click at [264, 228] on input "Ingresar CUIT" at bounding box center [279, 230] width 307 height 12
paste input "30-70776189-6"
type input "30-70776189-6"
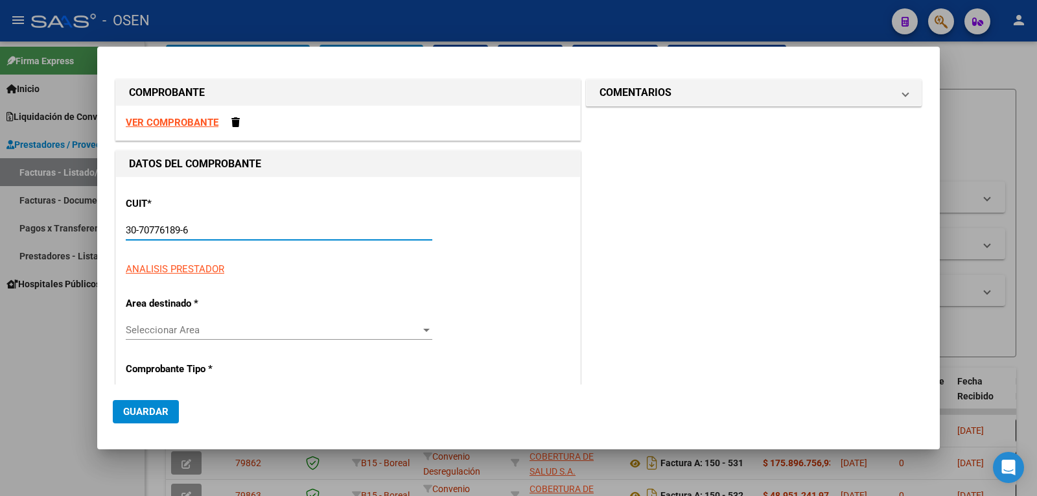
type input "150"
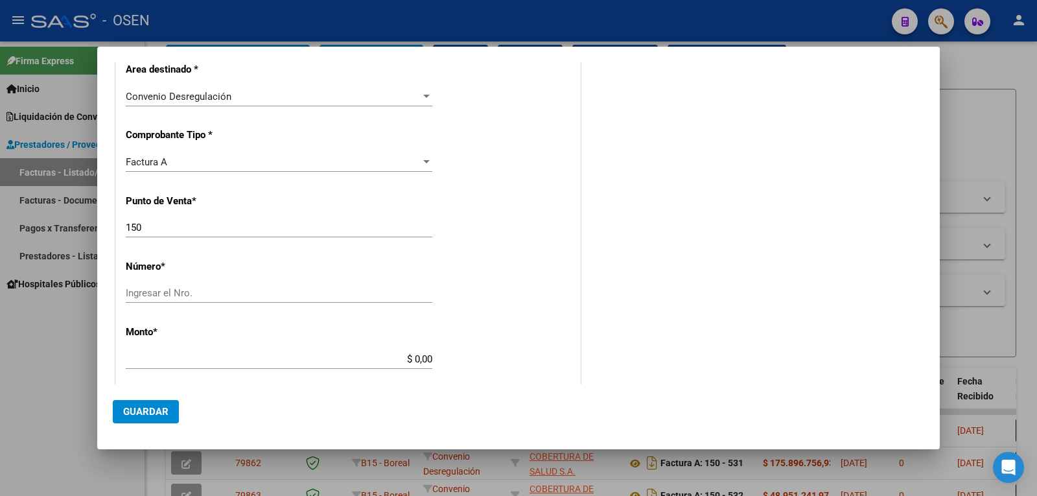
scroll to position [259, 0]
type input "30-70776189-6"
click at [187, 292] on input "Ingresar el Nro." at bounding box center [279, 292] width 307 height 12
click at [189, 291] on input "Ingresar el Nro." at bounding box center [279, 292] width 307 height 12
type input "533"
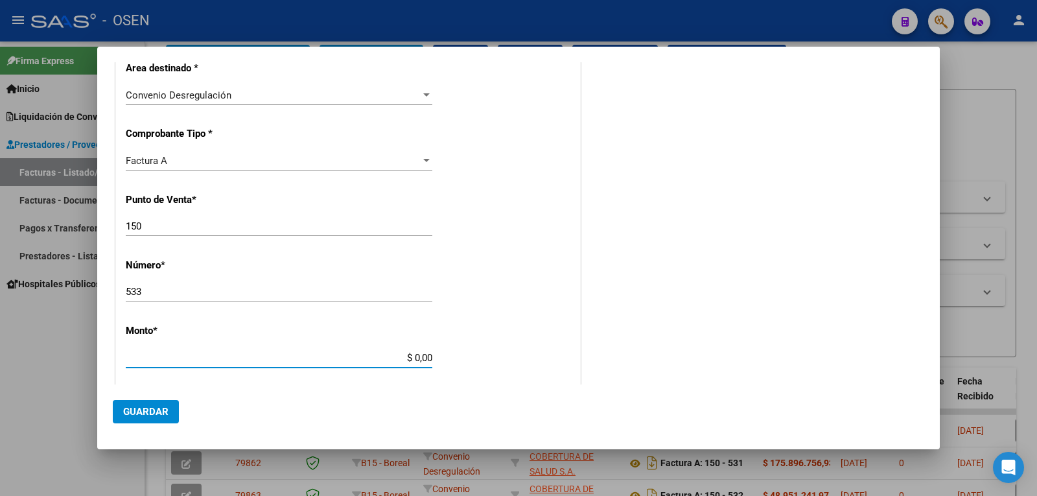
click at [379, 354] on input "$ 0,00" at bounding box center [279, 358] width 307 height 12
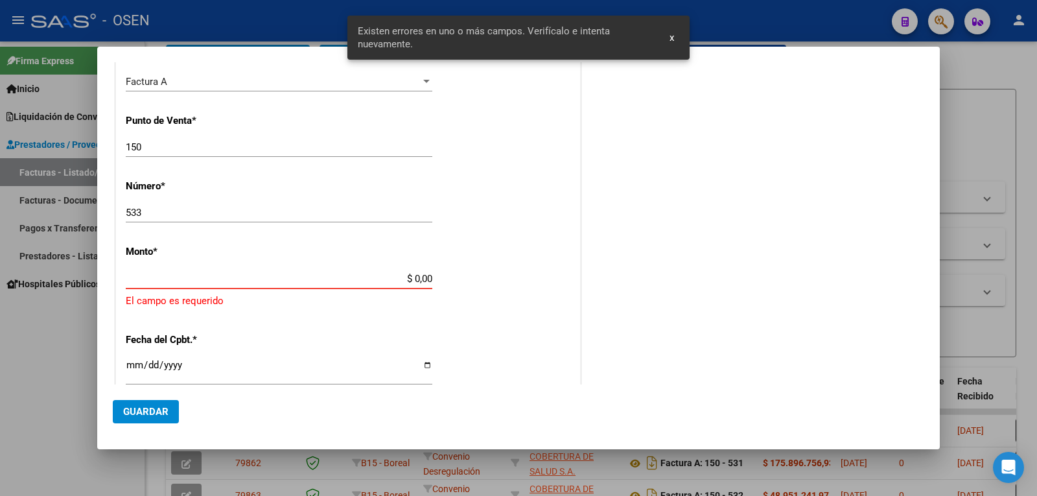
scroll to position [388, 0]
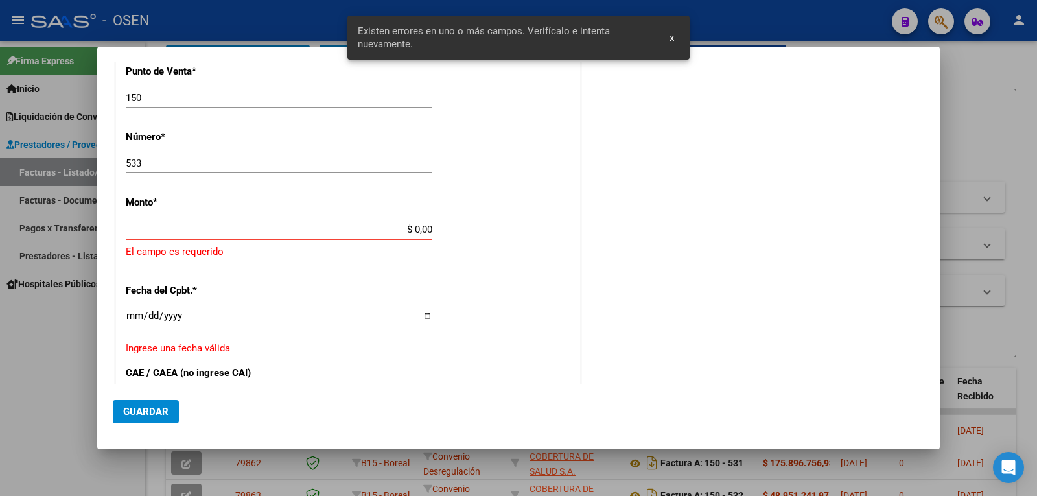
click at [409, 229] on input "$ 0,00" at bounding box center [279, 230] width 307 height 12
click at [410, 229] on input "$ 0,00" at bounding box center [279, 230] width 307 height 12
paste input "163.771.740,55"
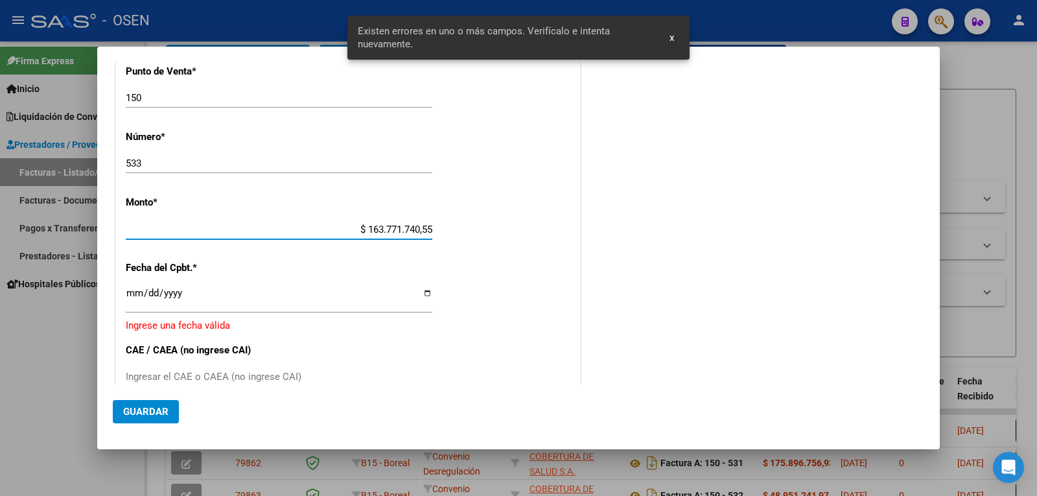
type input "$ 163.771.740,55"
click at [126, 297] on input "Ingresar la fecha" at bounding box center [279, 298] width 307 height 21
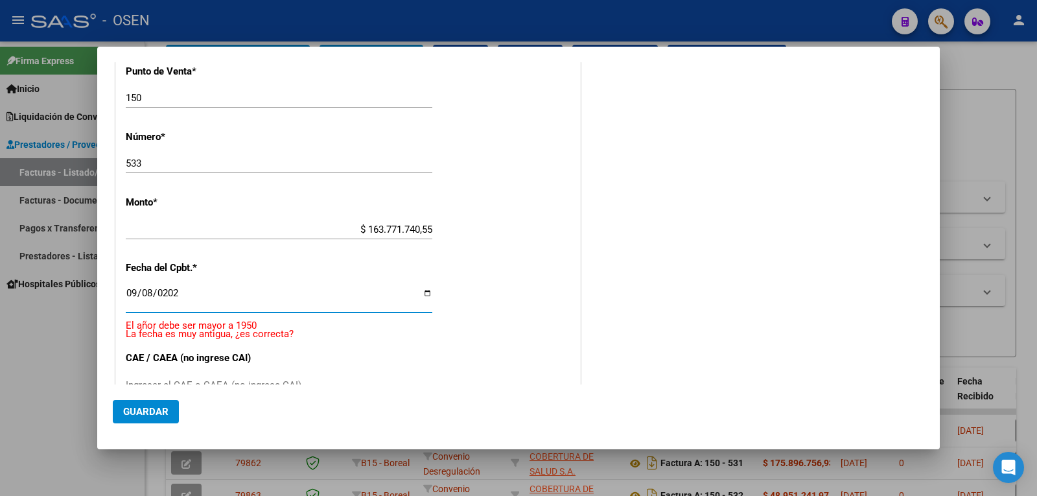
type input "[DATE]"
type input "0005-09-08"
type input "[DATE]"
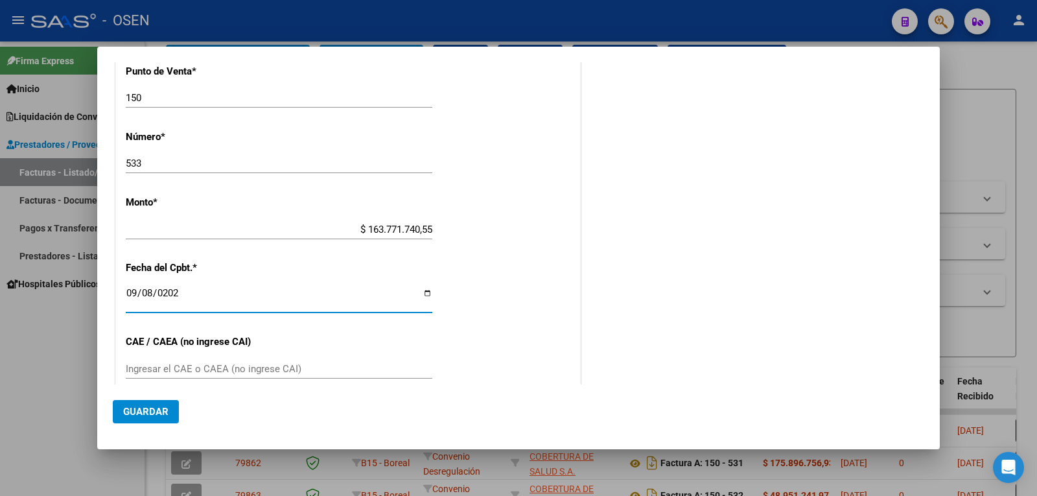
click at [224, 365] on input "Ingresar el CAE o CAEA (no ingrese CAI)" at bounding box center [279, 369] width 307 height 12
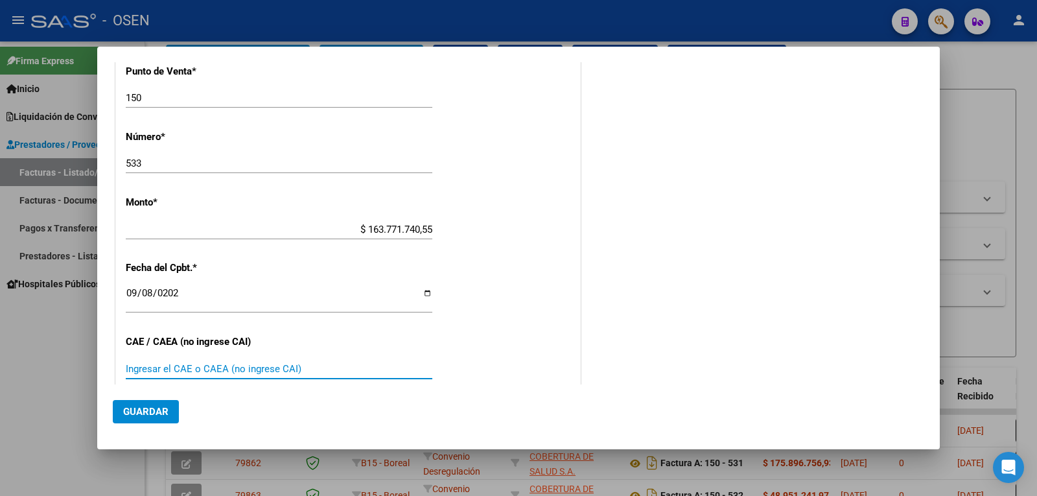
paste input "75366297758591"
click at [204, 370] on input "75366297758591" at bounding box center [279, 369] width 307 height 12
type input "75366297758591"
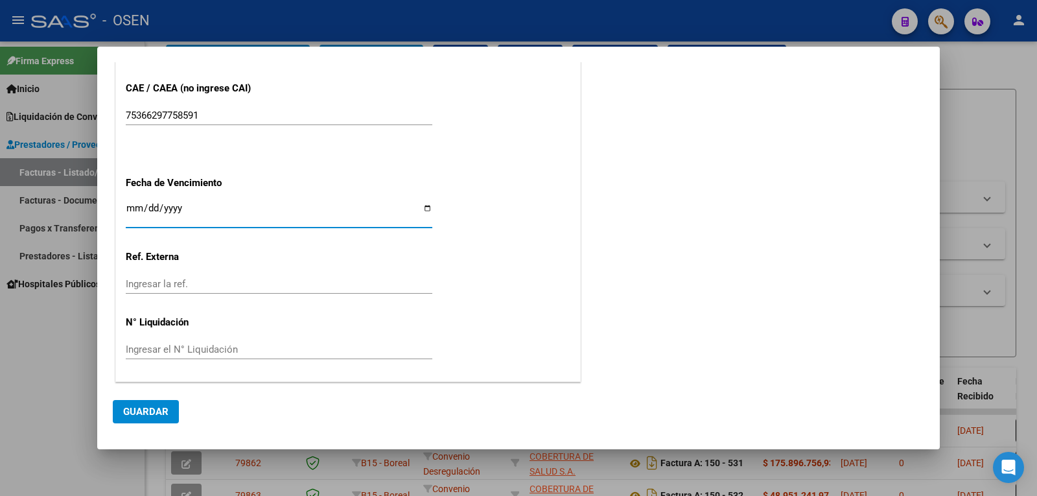
click at [134, 204] on input "Ingresar la fecha" at bounding box center [279, 213] width 307 height 21
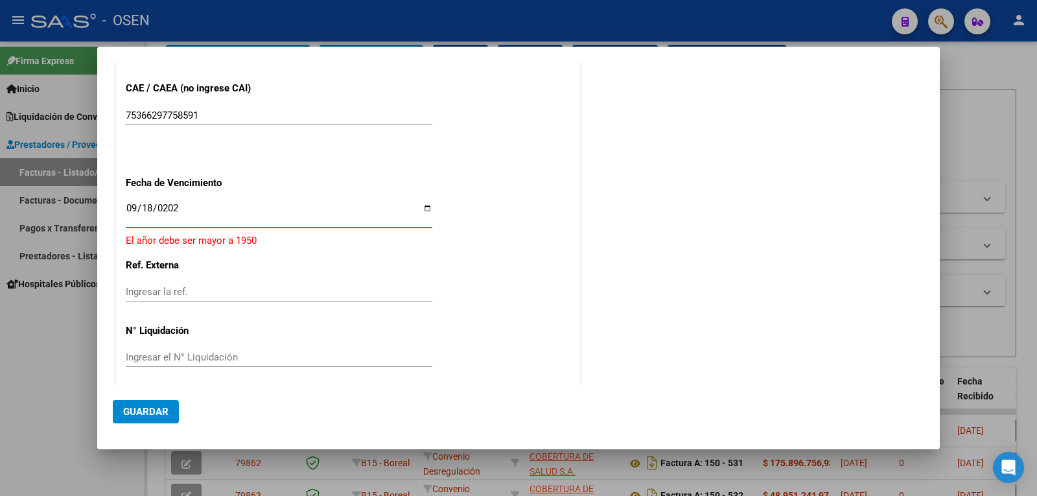
type input "[DATE]"
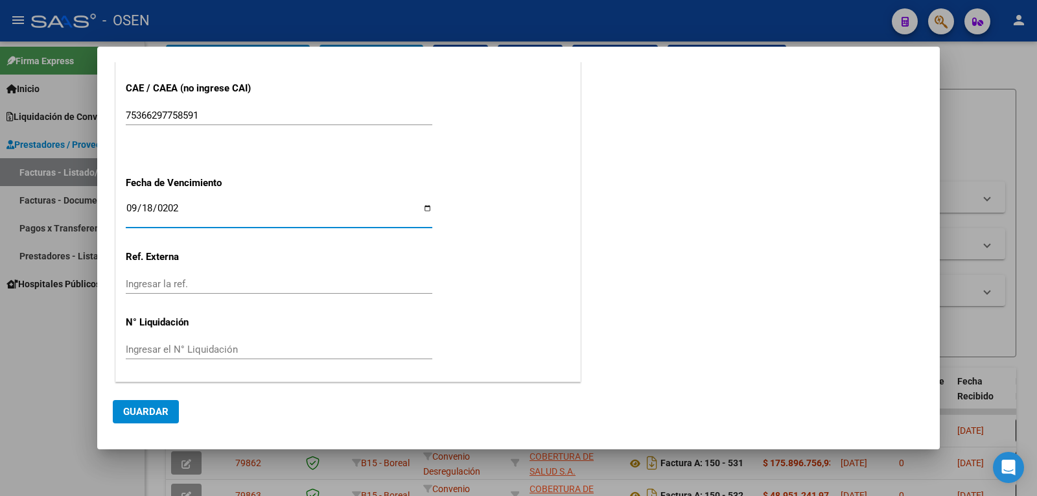
click at [161, 413] on span "Guardar" at bounding box center [145, 412] width 45 height 12
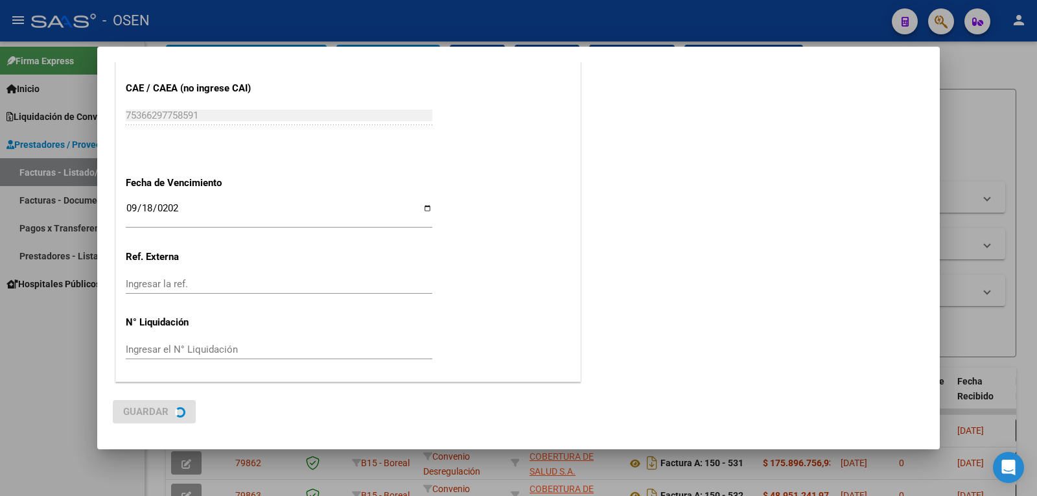
scroll to position [0, 0]
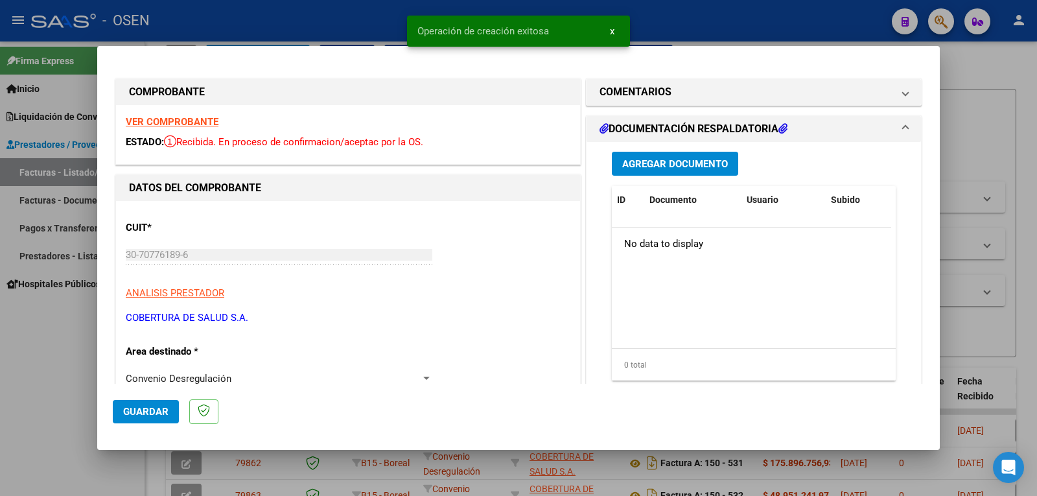
click at [149, 416] on span "Guardar" at bounding box center [145, 412] width 45 height 12
click at [995, 185] on div at bounding box center [518, 248] width 1037 height 496
type input "$ 0,00"
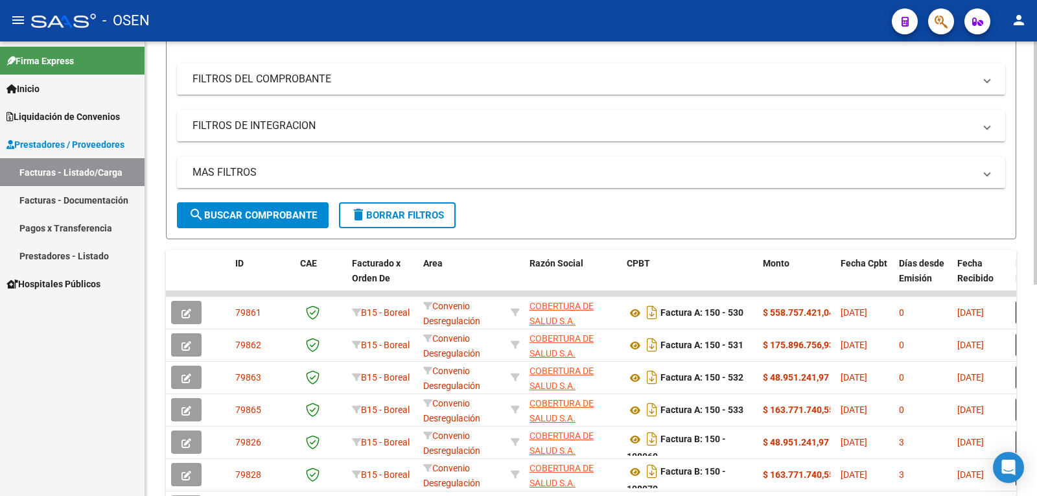
scroll to position [194, 0]
